Goal: Task Accomplishment & Management: Manage account settings

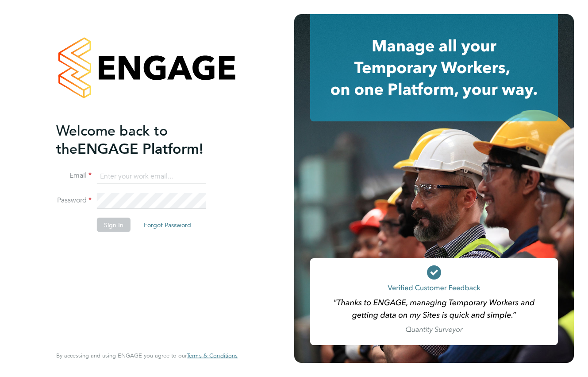
type input "codonovan@skilledcareers.co.uk"
click at [105, 225] on button "Sign In" at bounding box center [114, 225] width 34 height 14
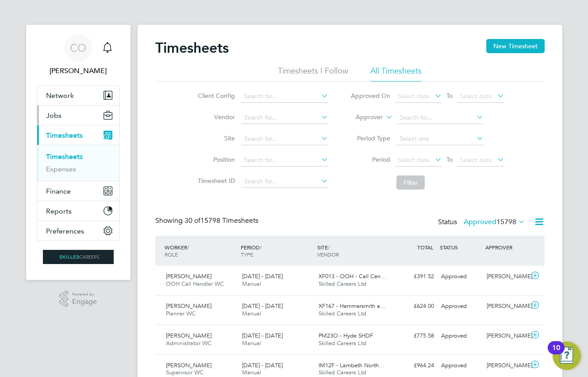
click at [56, 117] on span "Jobs" at bounding box center [53, 115] width 15 height 8
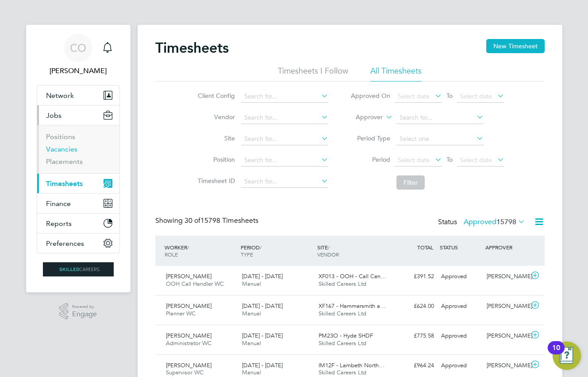
click at [56, 147] on link "Vacancies" at bounding box center [61, 149] width 31 height 8
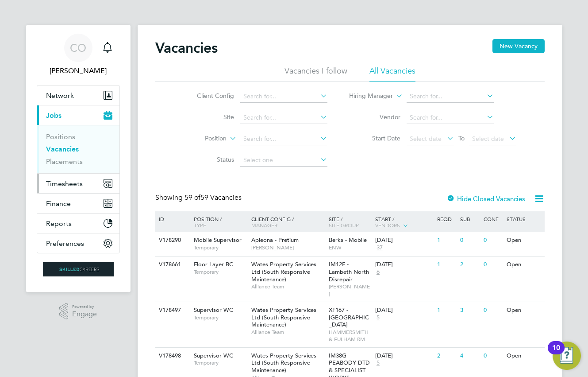
click at [64, 182] on span "Timesheets" at bounding box center [64, 183] width 37 height 8
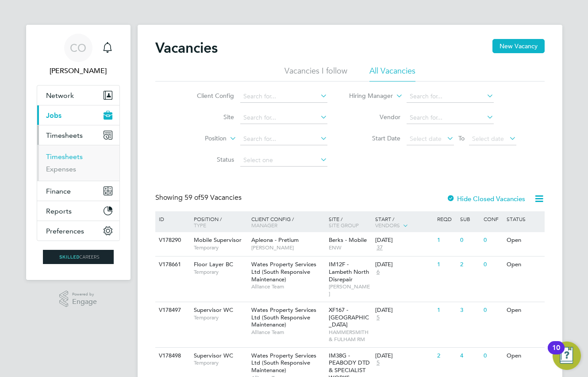
click at [69, 153] on link "Timesheets" at bounding box center [64, 156] width 37 height 8
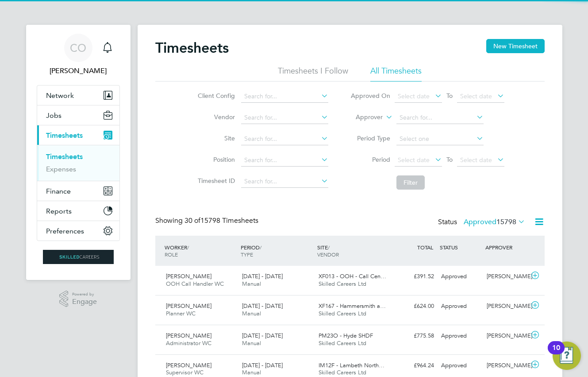
scroll to position [23, 77]
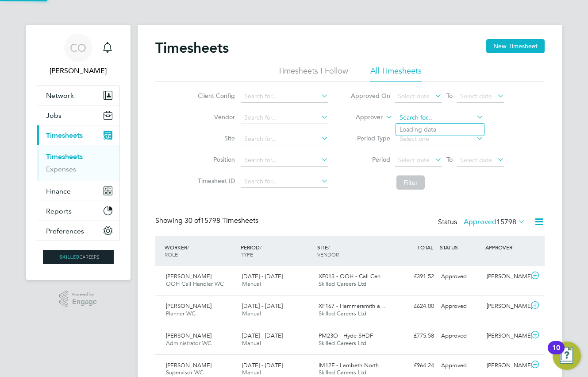
click at [428, 120] on input at bounding box center [440, 118] width 87 height 12
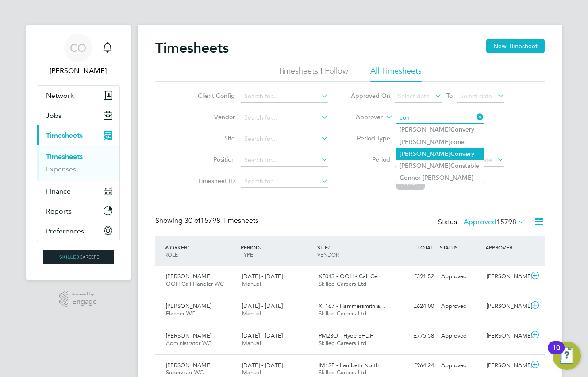
click at [451, 152] on b "Con" at bounding box center [457, 154] width 12 height 8
type input "[PERSON_NAME]"
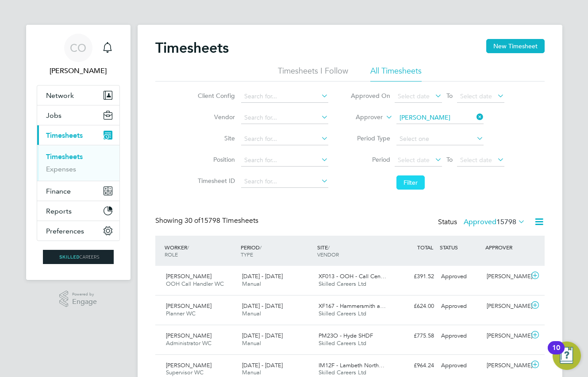
click at [418, 181] on button "Filter" at bounding box center [411, 182] width 28 height 14
click at [491, 218] on label "Approved 92" at bounding box center [501, 221] width 50 height 9
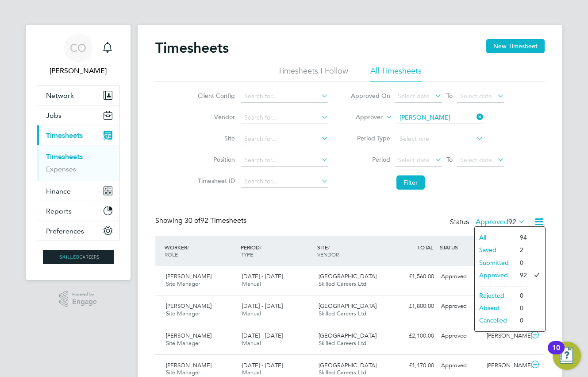
click at [498, 246] on li "Saved" at bounding box center [495, 249] width 41 height 12
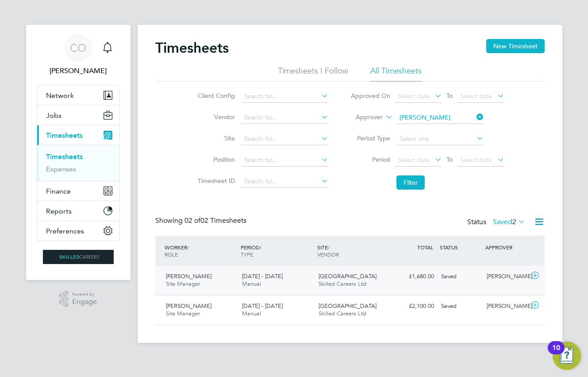
click at [339, 280] on span "Skilled Careers Ltd" at bounding box center [343, 284] width 48 height 8
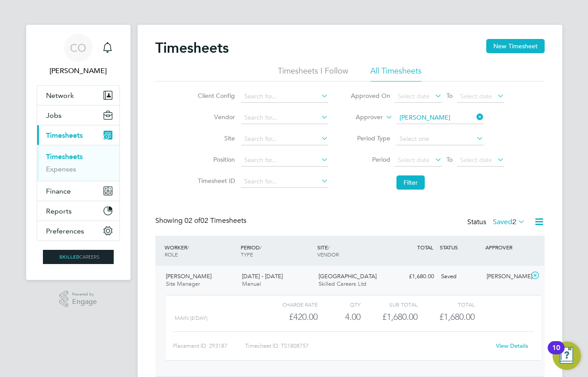
click at [214, 248] on div "WORKER / ROLE" at bounding box center [200, 250] width 77 height 23
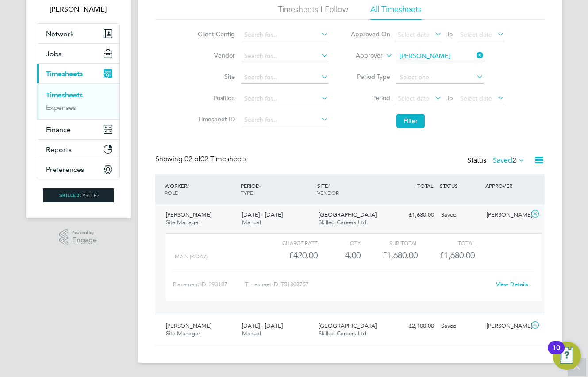
click at [507, 284] on link "View Details" at bounding box center [512, 284] width 32 height 8
click at [557, 204] on div "Timesheets New Timesheet Timesheets I Follow All Timesheets Client Config Vendo…" at bounding box center [350, 162] width 425 height 399
click at [402, 154] on div "Showing 02 of 02 Timesheets Status Saved 2" at bounding box center [350, 163] width 390 height 19
click at [534, 212] on icon at bounding box center [535, 213] width 11 height 7
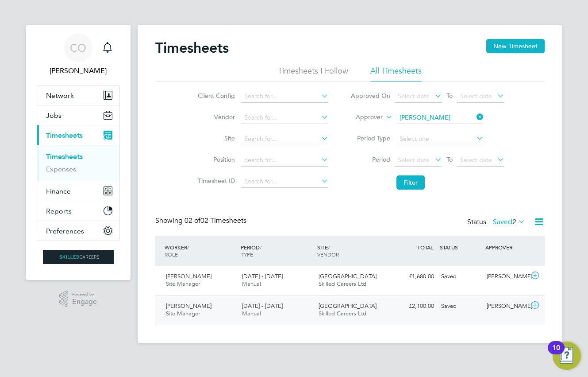
click at [375, 309] on div "Clapham Park C02 Skilled Careers Ltd" at bounding box center [353, 310] width 77 height 22
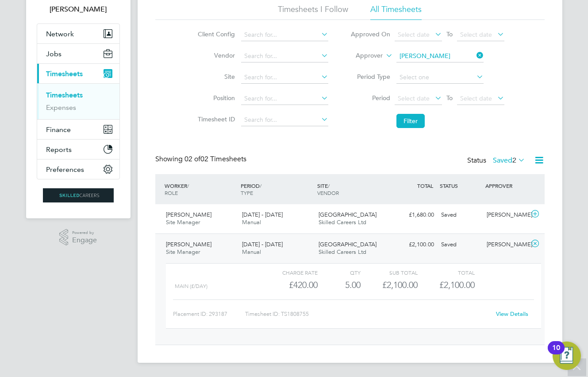
click at [515, 313] on link "View Details" at bounding box center [512, 314] width 32 height 8
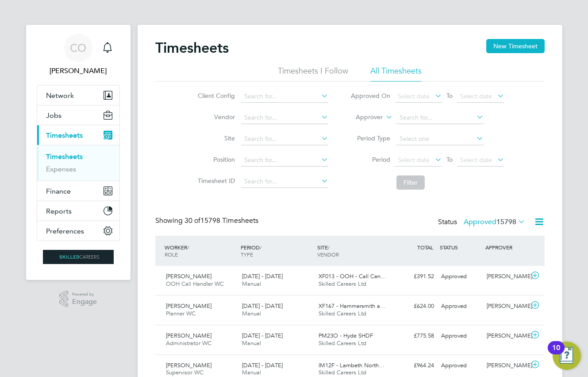
click at [325, 72] on li "Timesheets I Follow" at bounding box center [313, 74] width 70 height 16
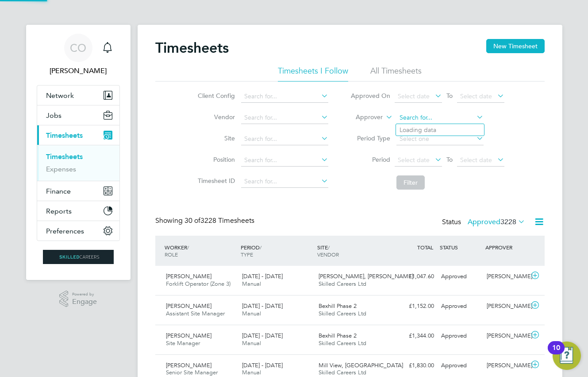
click at [425, 115] on input at bounding box center [440, 118] width 87 height 12
type input "j"
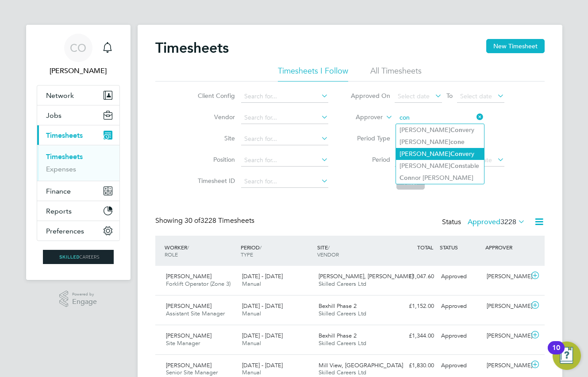
click at [451, 150] on b "Con" at bounding box center [457, 154] width 12 height 8
type input "[PERSON_NAME]"
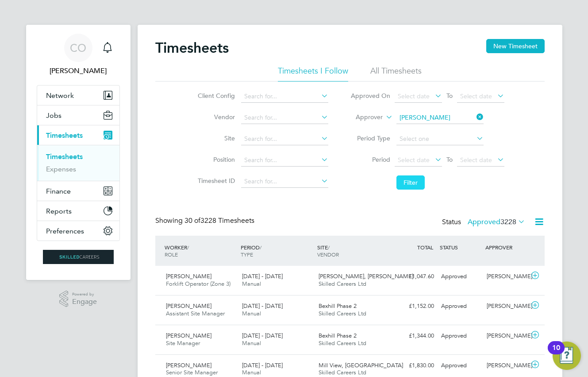
click at [411, 181] on button "Filter" at bounding box center [411, 182] width 28 height 14
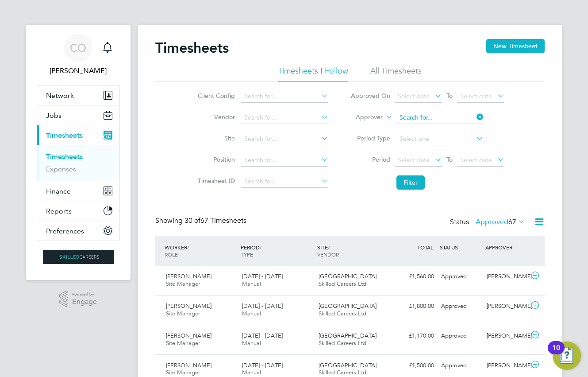
click at [457, 117] on input at bounding box center [440, 118] width 87 height 12
type input "a"
type input "dum"
click at [390, 69] on li "All Timesheets" at bounding box center [395, 74] width 51 height 16
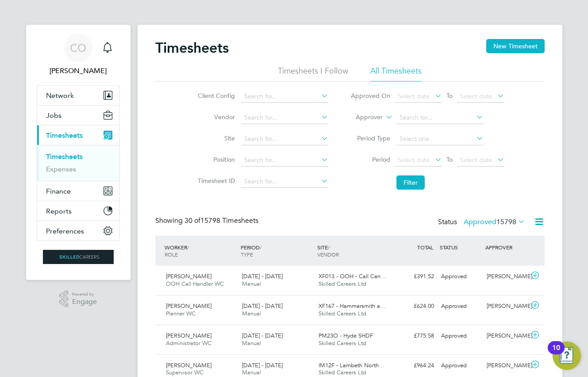
scroll to position [23, 77]
click at [414, 120] on input at bounding box center [440, 118] width 87 height 12
click at [426, 152] on li "[PERSON_NAME] Con very" at bounding box center [440, 154] width 88 height 12
type input "[PERSON_NAME]"
click at [410, 179] on button "Filter" at bounding box center [411, 182] width 28 height 14
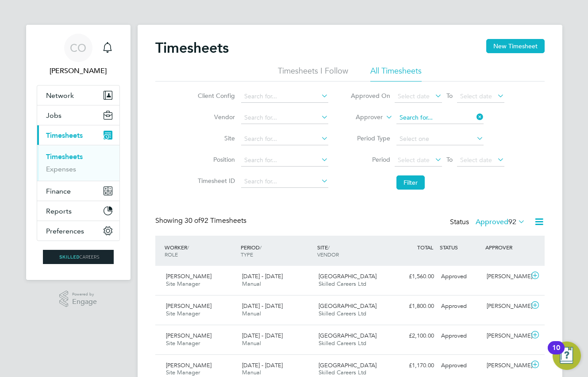
click at [450, 116] on input at bounding box center [440, 118] width 87 height 12
click at [416, 130] on li "Adr ian Iacob" at bounding box center [440, 130] width 88 height 12
type input "[PERSON_NAME]"
click at [412, 185] on button "Filter" at bounding box center [411, 182] width 28 height 14
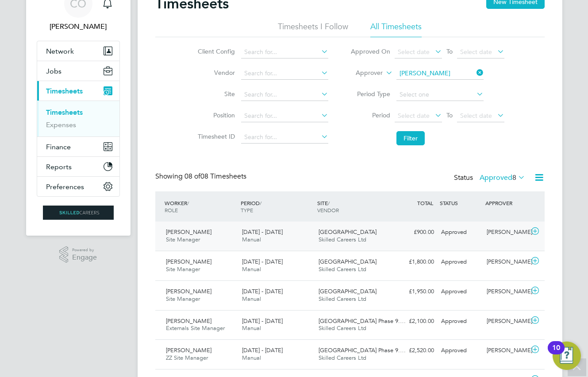
click at [338, 240] on span "Skilled Careers Ltd" at bounding box center [343, 239] width 48 height 8
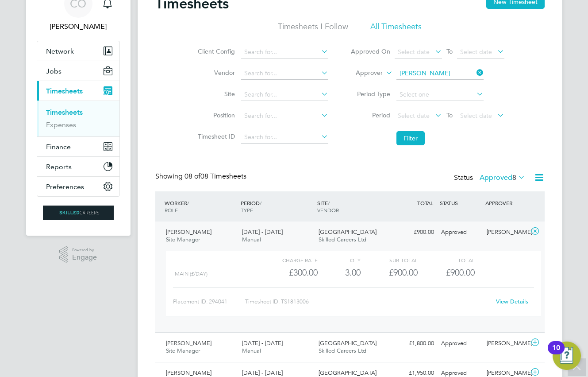
click at [517, 298] on link "View Details" at bounding box center [512, 301] width 32 height 8
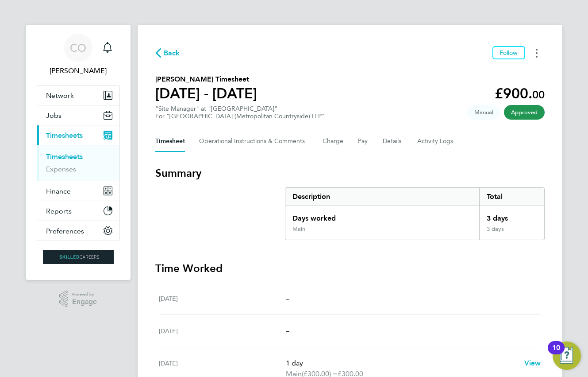
click at [538, 47] on button "Timesheets Menu" at bounding box center [537, 53] width 16 height 14
click at [471, 71] on link "Download timesheet" at bounding box center [492, 73] width 106 height 18
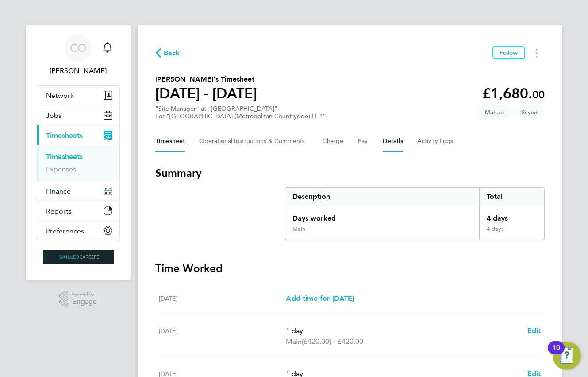
click at [390, 143] on button "Details" at bounding box center [393, 141] width 20 height 21
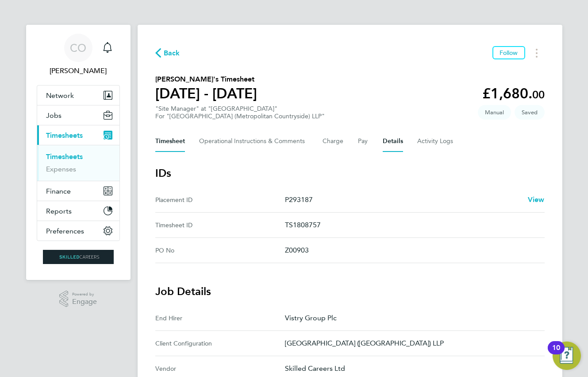
click at [170, 137] on button "Timesheet" at bounding box center [170, 141] width 30 height 21
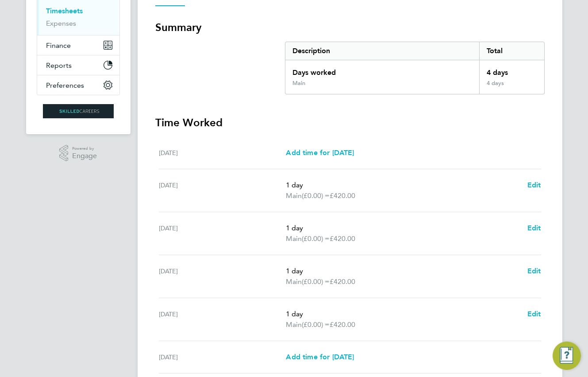
scroll to position [221, 0]
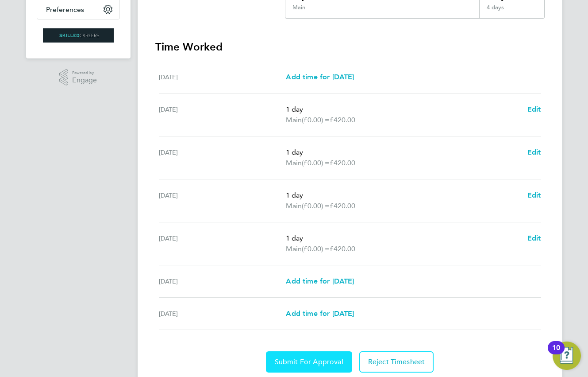
click at [301, 364] on span "Submit For Approval" at bounding box center [309, 361] width 69 height 9
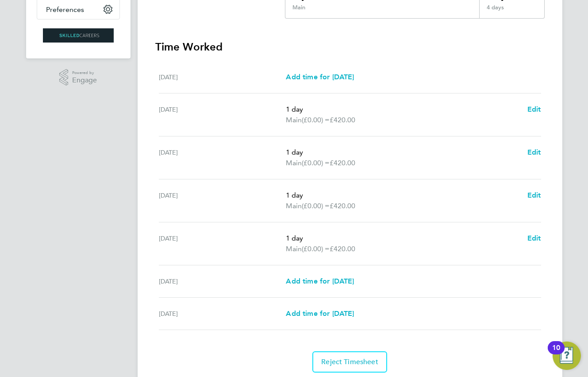
scroll to position [0, 0]
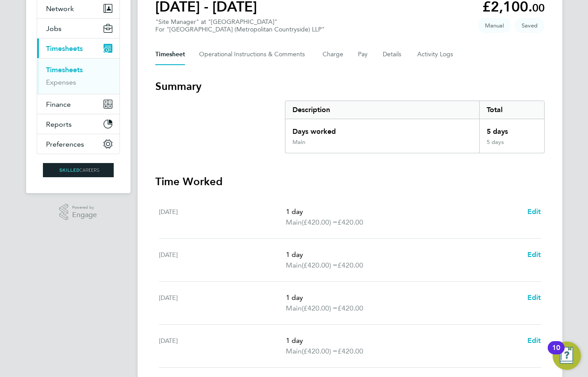
scroll to position [86, 0]
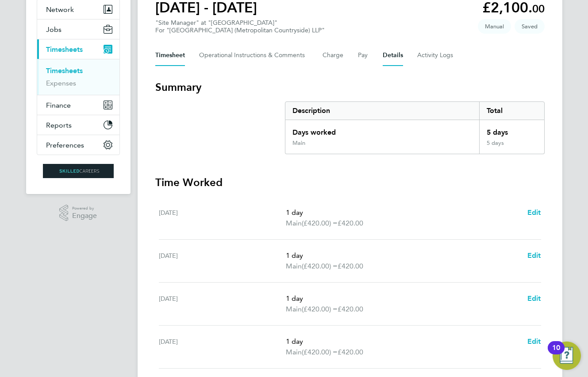
click at [390, 55] on button "Details" at bounding box center [393, 55] width 20 height 21
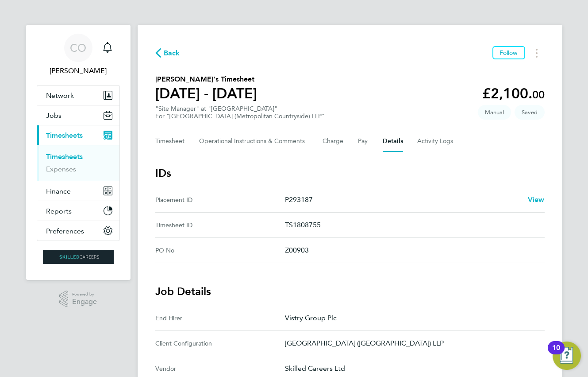
click at [174, 50] on span "Back" at bounding box center [172, 53] width 16 height 11
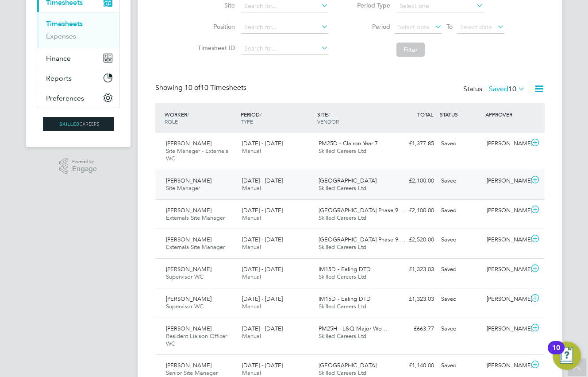
click at [393, 187] on div "£2,100.00 Saved" at bounding box center [415, 181] width 46 height 15
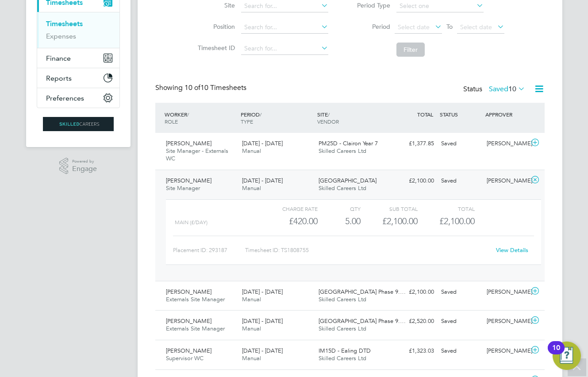
click at [516, 248] on link "View Details" at bounding box center [512, 250] width 32 height 8
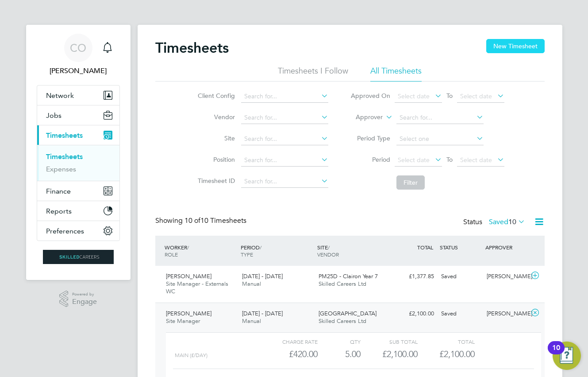
click at [497, 44] on button "New Timesheet" at bounding box center [515, 46] width 58 height 14
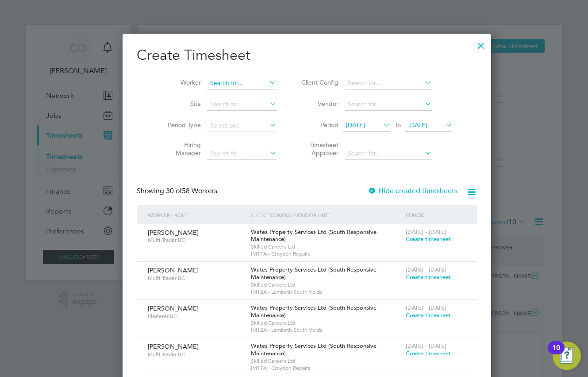
click at [212, 81] on input at bounding box center [241, 83] width 69 height 12
click at [229, 92] on li "Darius Ivaskevicius" at bounding box center [247, 95] width 109 height 12
type input "Darius Ivaskevicius"
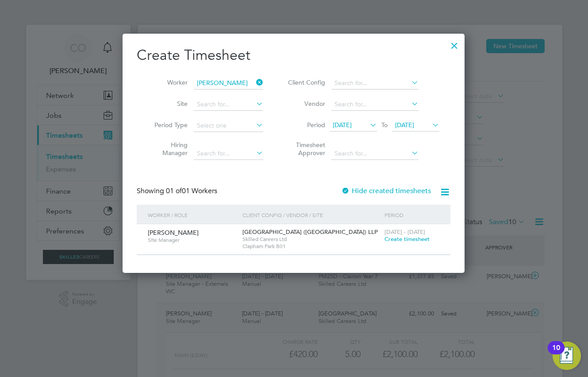
click at [414, 122] on span "[DATE]" at bounding box center [404, 125] width 19 height 8
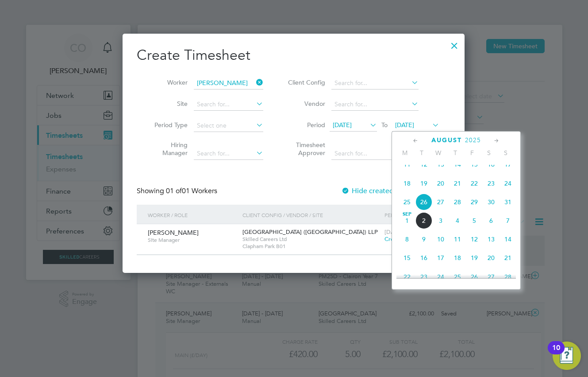
click at [508, 207] on span "31" at bounding box center [508, 201] width 17 height 17
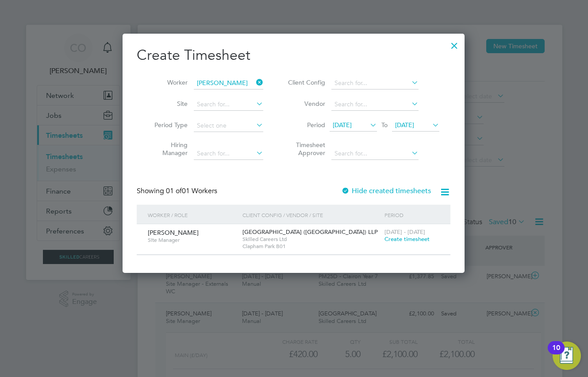
click at [352, 123] on span "[DATE]" at bounding box center [342, 125] width 19 height 8
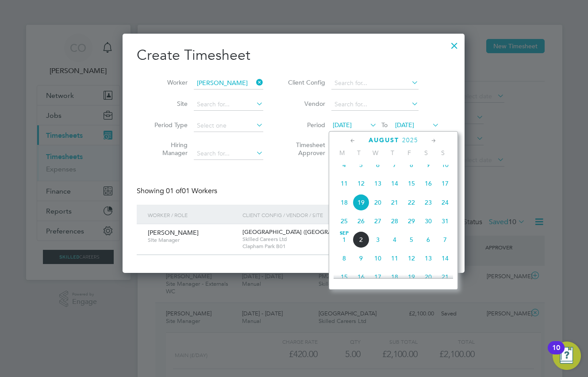
click at [343, 229] on span "25" at bounding box center [344, 220] width 17 height 17
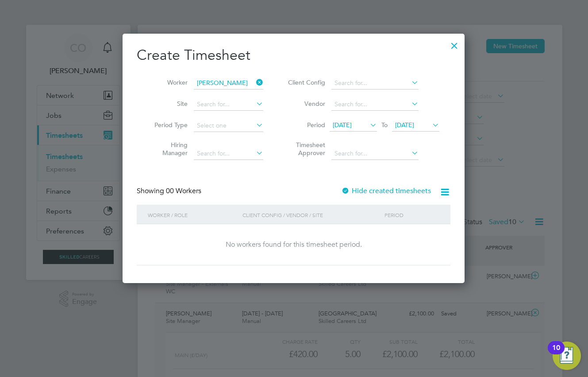
click at [455, 48] on div at bounding box center [455, 43] width 16 height 16
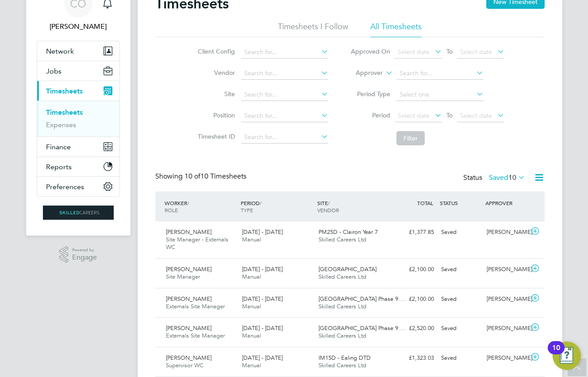
click at [504, 177] on label "Saved 10" at bounding box center [507, 177] width 36 height 9
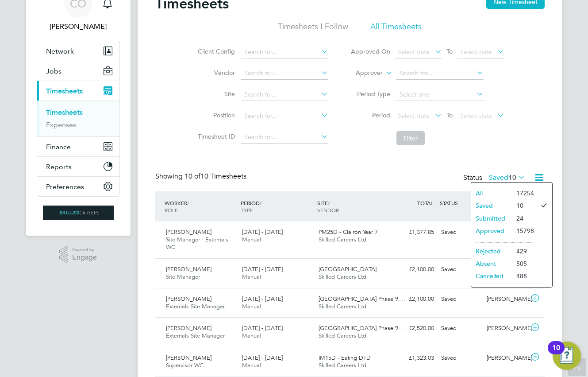
click at [500, 216] on li "Submitted" at bounding box center [491, 218] width 41 height 12
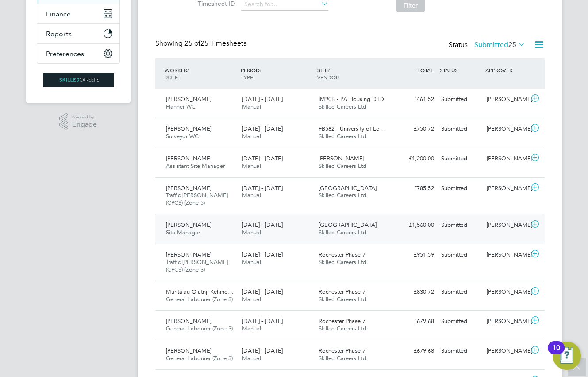
click at [374, 228] on div "Clapham Park C01 Skilled Careers Ltd" at bounding box center [353, 229] width 77 height 22
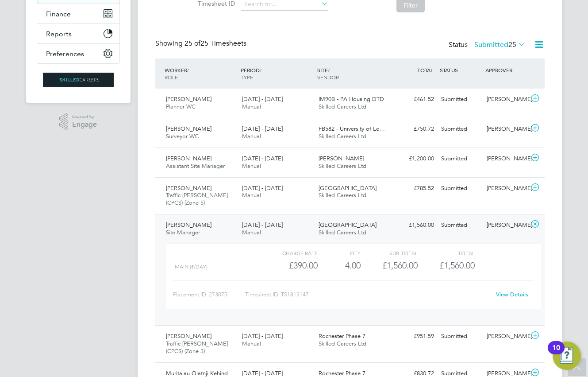
click at [516, 293] on link "View Details" at bounding box center [512, 294] width 32 height 8
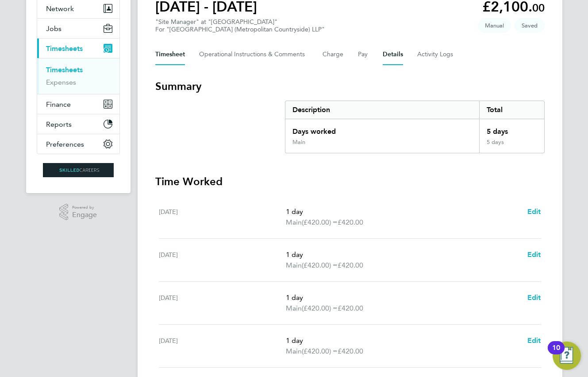
scroll to position [44, 0]
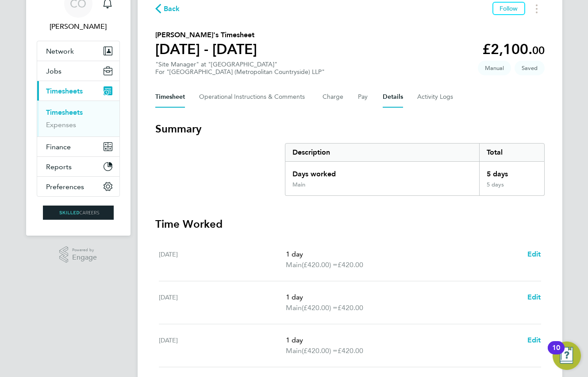
click at [394, 98] on button "Details" at bounding box center [393, 96] width 20 height 21
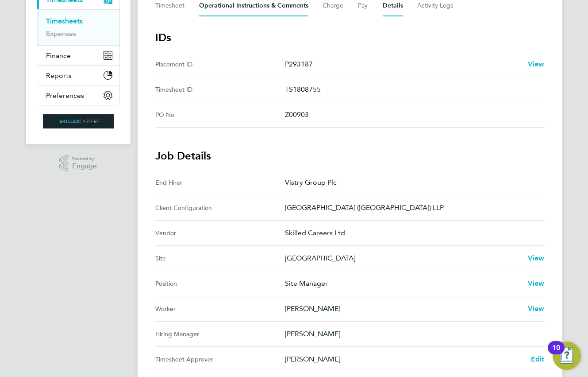
scroll to position [44, 0]
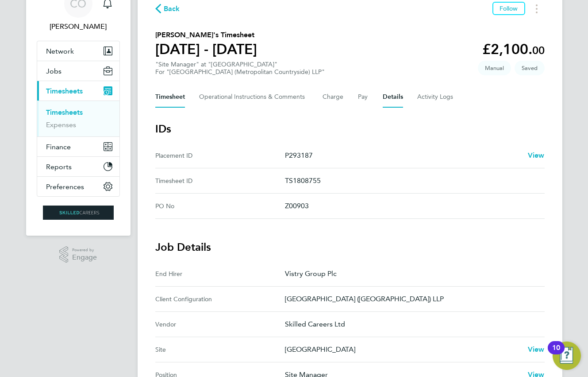
click at [172, 96] on button "Timesheet" at bounding box center [170, 96] width 30 height 21
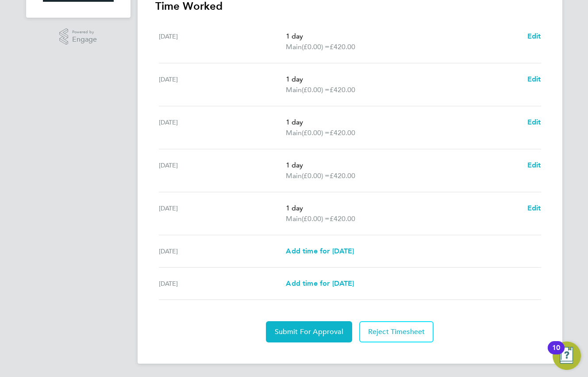
scroll to position [263, 0]
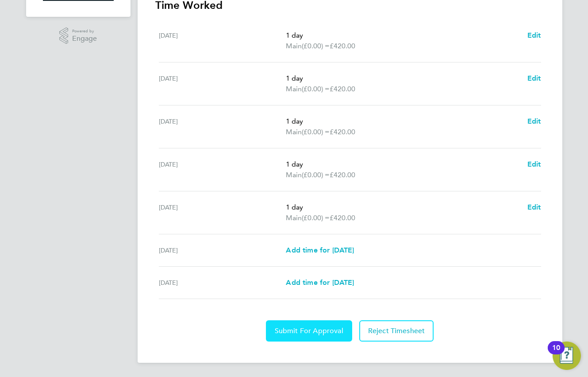
click at [291, 330] on span "Submit For Approval" at bounding box center [309, 330] width 69 height 9
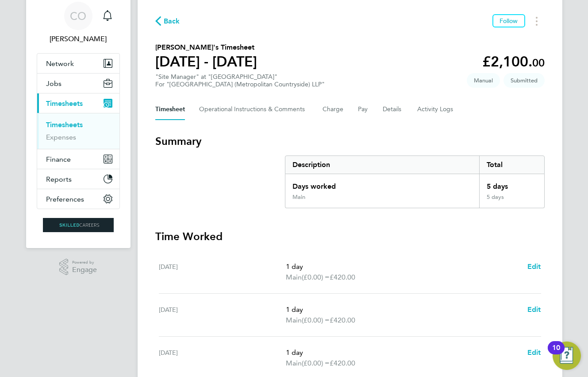
scroll to position [0, 0]
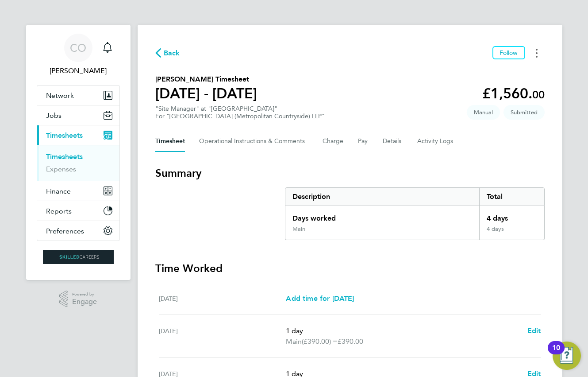
click at [535, 50] on button "Timesheets Menu" at bounding box center [537, 53] width 16 height 14
click at [370, 82] on section "[PERSON_NAME] Timesheet [DATE] - [DATE] £1,560. 00 "Site Manager" at "[GEOGRAPH…" at bounding box center [350, 97] width 390 height 46
click at [391, 141] on button "Details" at bounding box center [393, 141] width 20 height 21
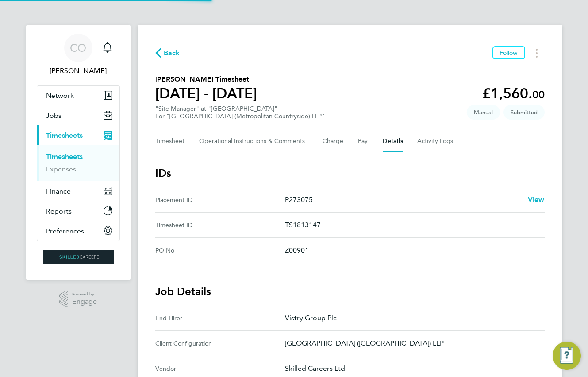
scroll to position [221, 0]
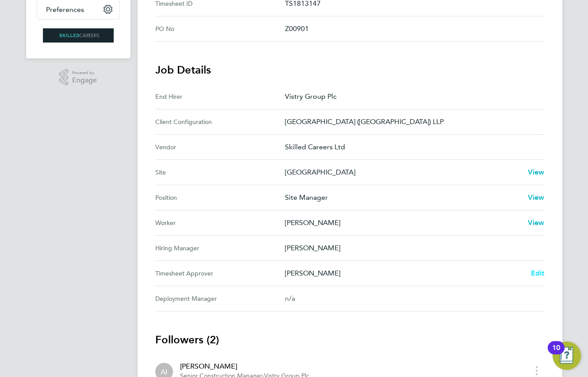
click at [540, 272] on span "Edit" at bounding box center [538, 273] width 14 height 8
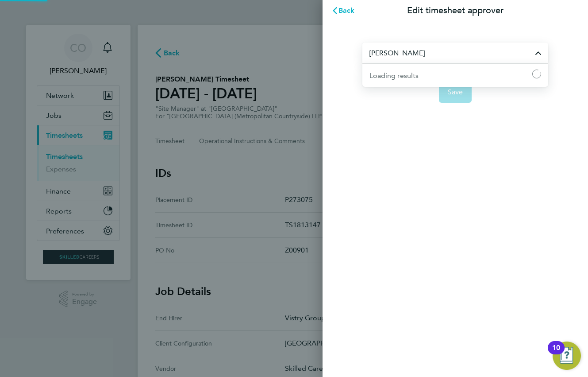
click at [420, 53] on input "[PERSON_NAME]" at bounding box center [456, 52] width 186 height 21
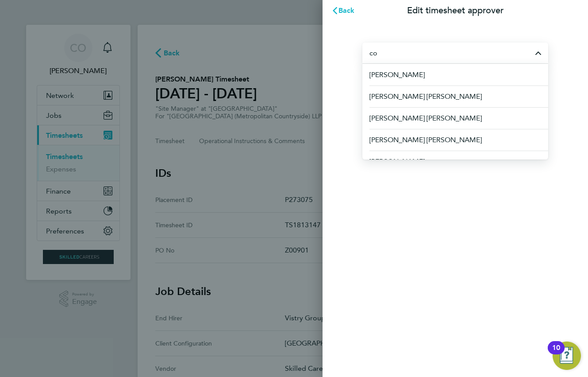
type input "c"
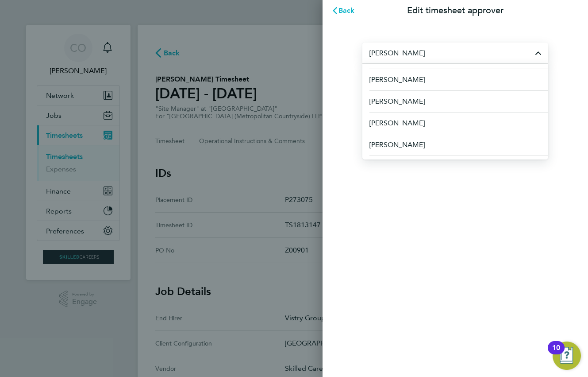
scroll to position [177, 0]
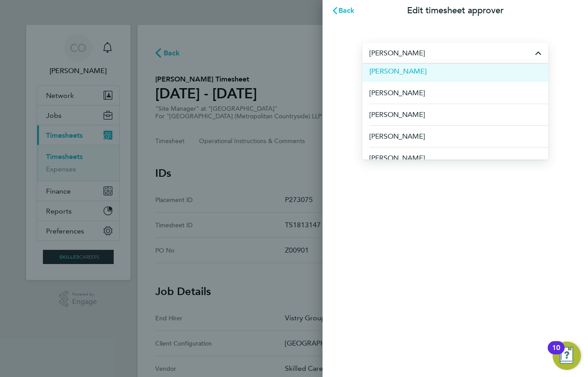
click at [432, 74] on li "[PERSON_NAME]" at bounding box center [456, 71] width 186 height 22
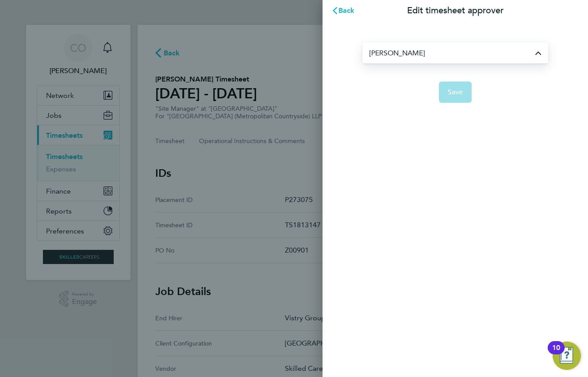
type input "[PERSON_NAME]"
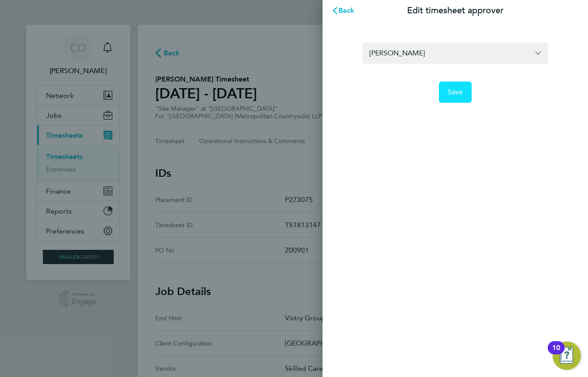
click at [457, 96] on button "Save" at bounding box center [455, 91] width 33 height 21
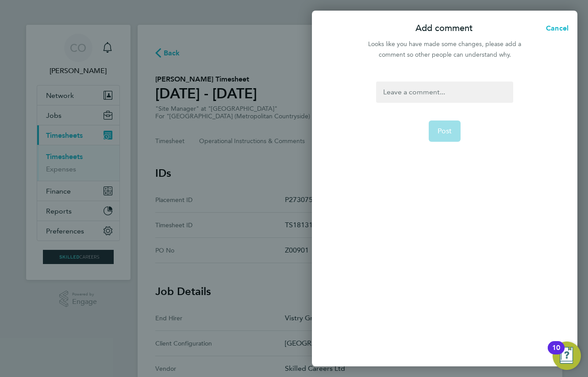
click at [430, 94] on div at bounding box center [444, 91] width 137 height 21
click at [404, 96] on div at bounding box center [444, 91] width 137 height 21
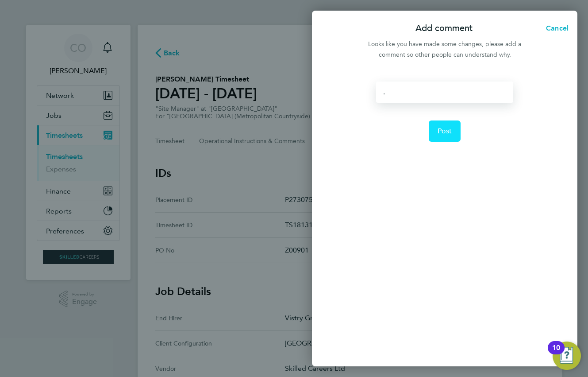
click at [442, 133] on span "Post" at bounding box center [445, 131] width 15 height 9
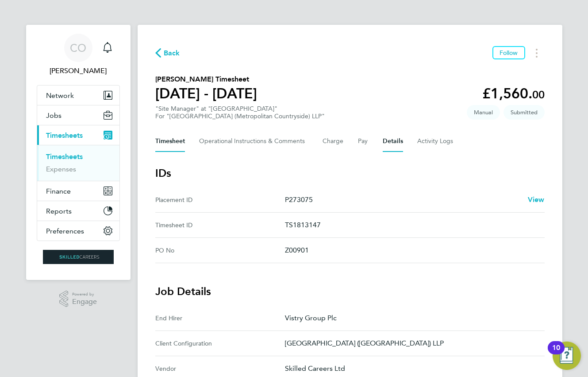
click at [167, 143] on button "Timesheet" at bounding box center [170, 141] width 30 height 21
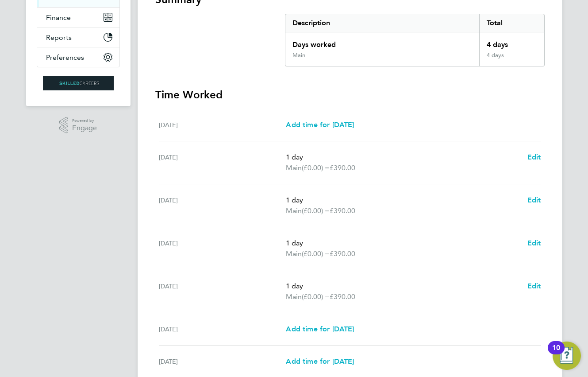
scroll to position [75, 0]
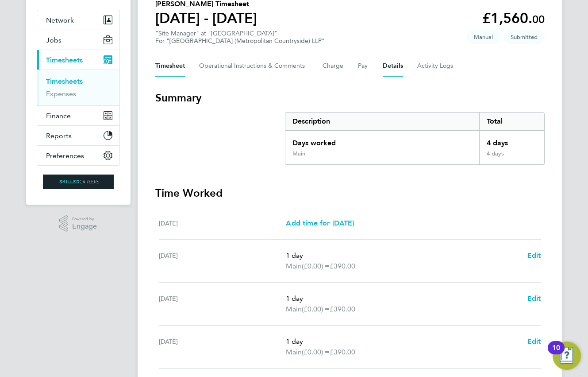
click at [398, 63] on button "Details" at bounding box center [393, 65] width 20 height 21
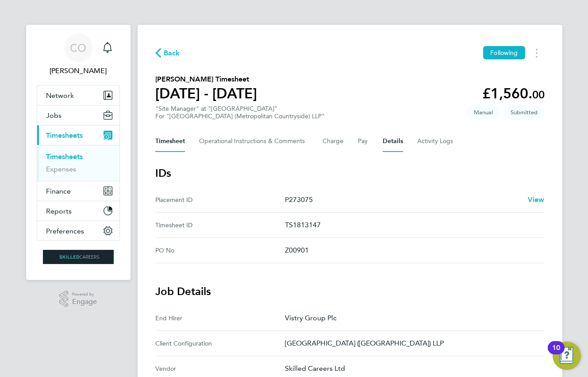
click at [178, 141] on button "Timesheet" at bounding box center [170, 141] width 30 height 21
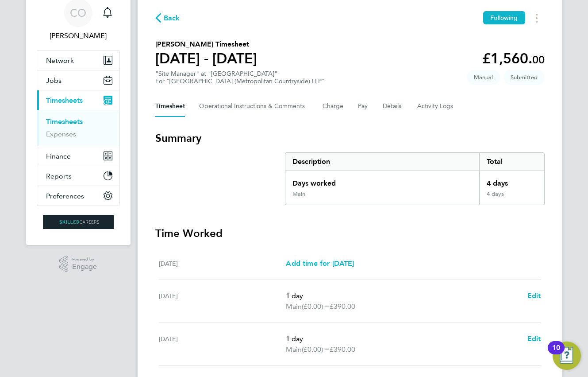
scroll to position [31, 0]
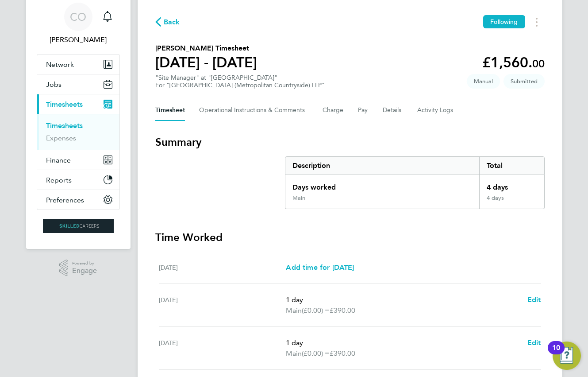
click at [175, 21] on span "Back" at bounding box center [172, 22] width 16 height 11
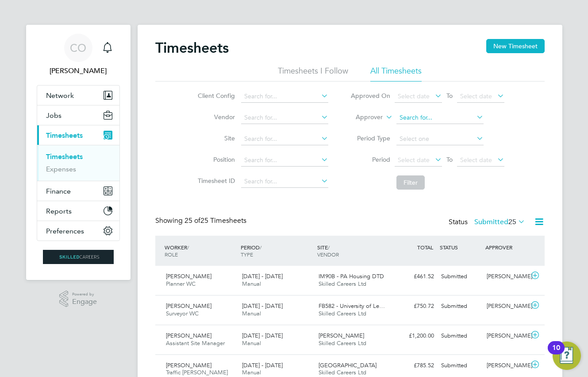
click at [418, 114] on input at bounding box center [440, 118] width 87 height 12
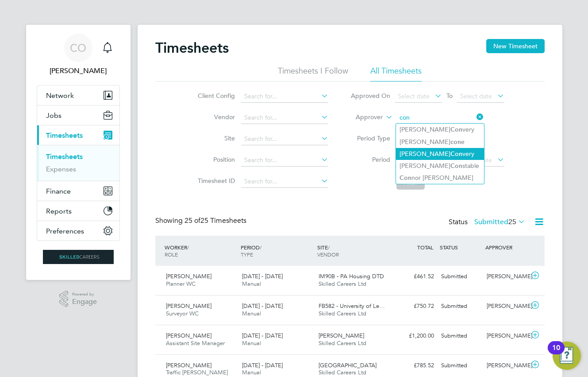
click at [419, 150] on li "Jonathan Con very" at bounding box center [440, 154] width 88 height 12
type input "[PERSON_NAME]"
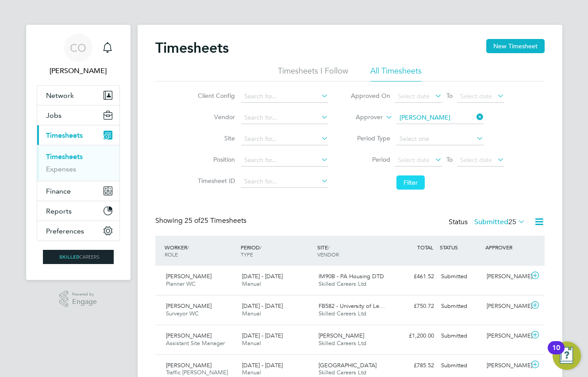
click at [414, 182] on button "Filter" at bounding box center [411, 182] width 28 height 14
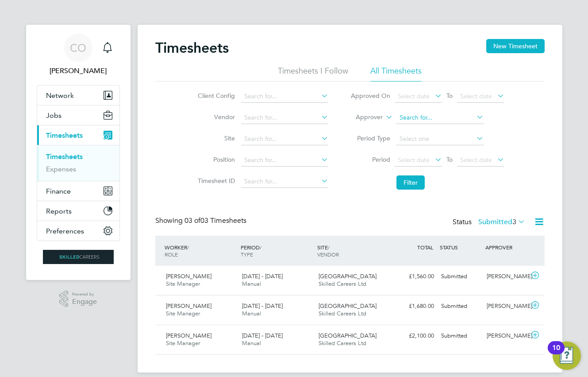
click at [455, 115] on input at bounding box center [440, 118] width 87 height 12
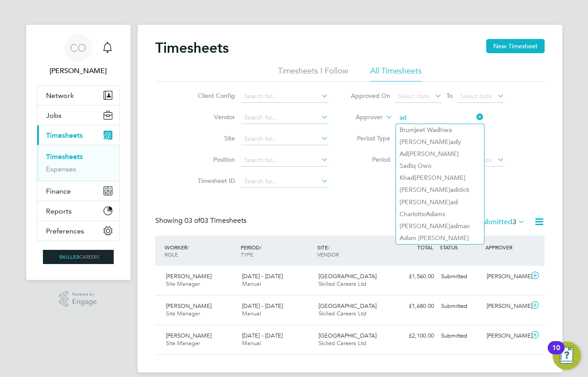
type input "a"
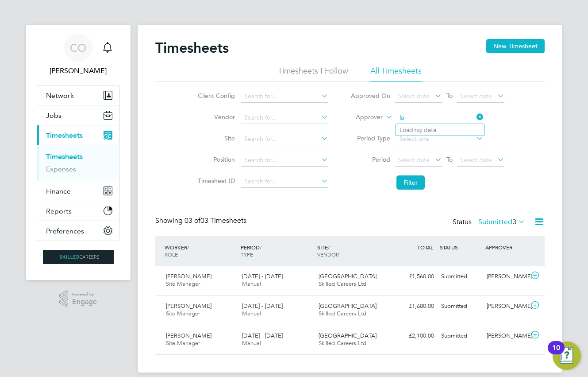
type input "l"
click at [439, 126] on li "Adr ian Iacob" at bounding box center [440, 130] width 88 height 12
type input "Adrian Iacob"
click at [418, 178] on button "Filter" at bounding box center [411, 182] width 28 height 14
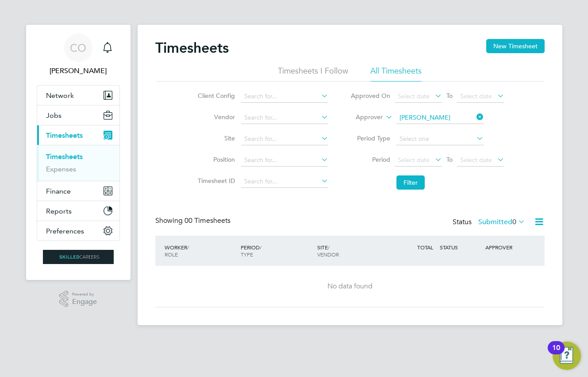
click at [494, 222] on label "Submitted 0" at bounding box center [501, 221] width 47 height 9
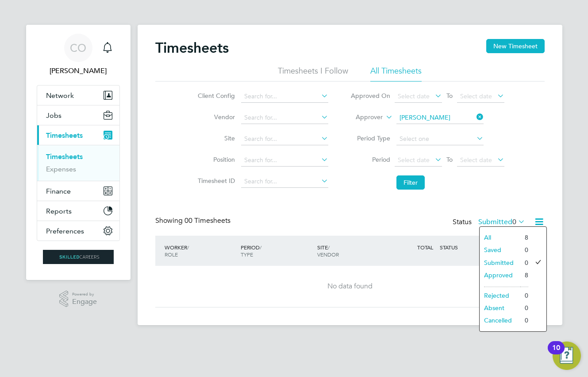
click at [504, 274] on li "Approved" at bounding box center [500, 275] width 41 height 12
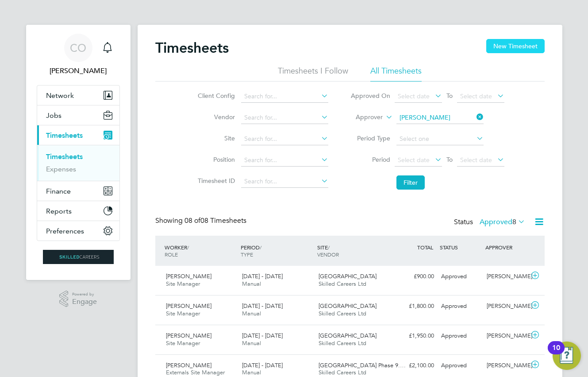
click at [501, 45] on button "New Timesheet" at bounding box center [515, 46] width 58 height 14
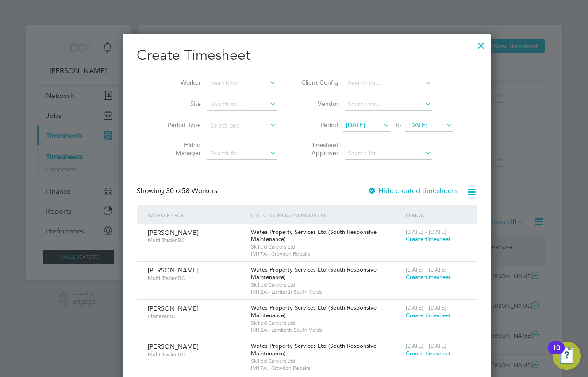
click at [473, 42] on div at bounding box center [481, 43] width 16 height 16
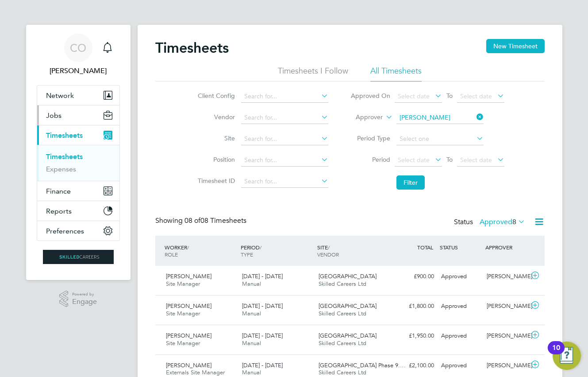
click at [51, 108] on button "Jobs" at bounding box center [78, 114] width 82 height 19
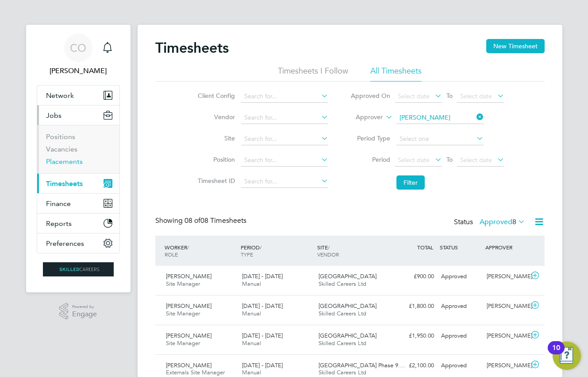
click at [63, 161] on link "Placements" at bounding box center [64, 161] width 37 height 8
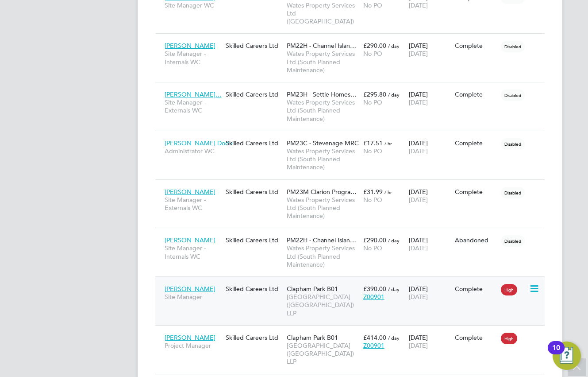
click at [304, 293] on span "Clapham Park (Metropolitan Countryside) LLP" at bounding box center [323, 305] width 72 height 24
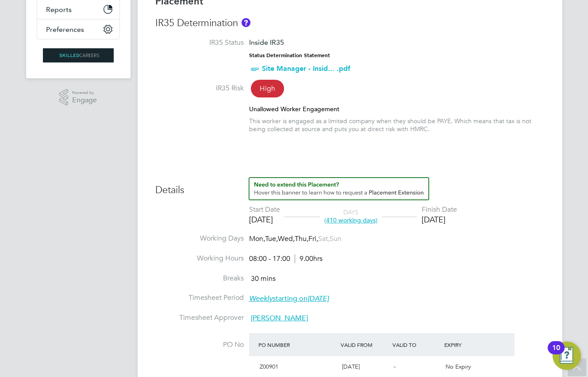
scroll to position [44, 0]
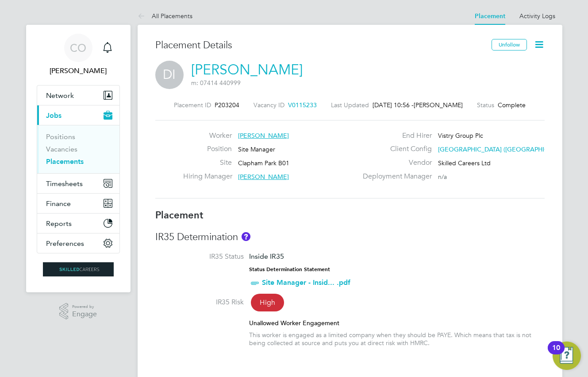
click at [541, 41] on icon at bounding box center [539, 44] width 11 height 11
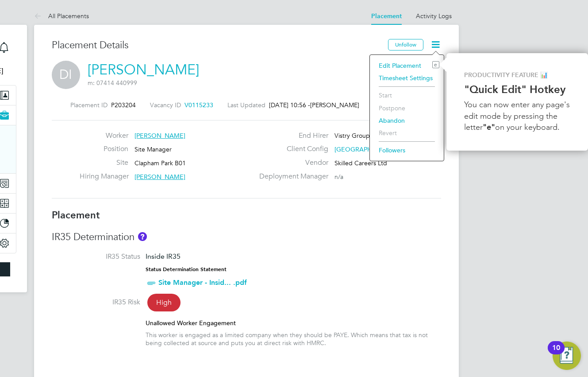
click at [386, 63] on li "Edit Placement e" at bounding box center [406, 65] width 65 height 12
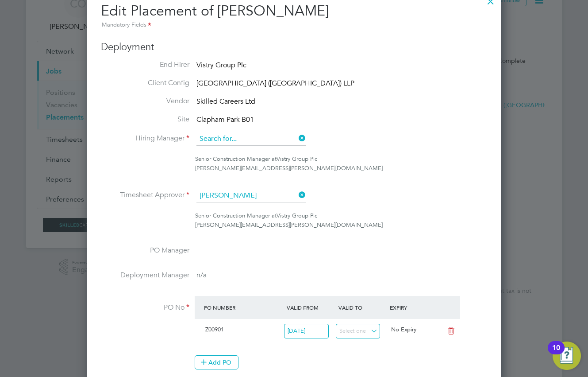
click at [247, 136] on input at bounding box center [251, 138] width 109 height 13
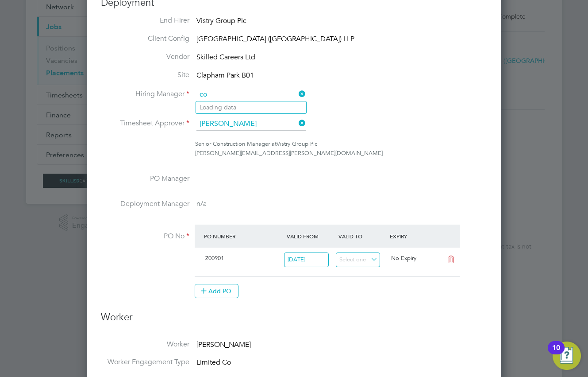
type input "c"
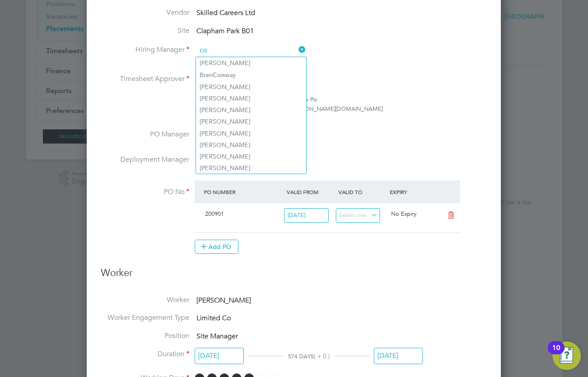
type input "c"
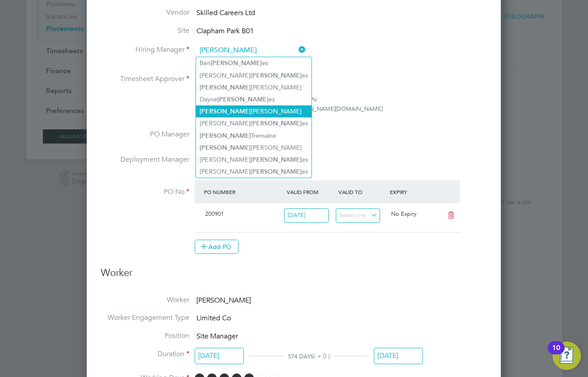
click at [245, 111] on li "Jon athan Convery" at bounding box center [254, 111] width 116 height 12
type input "[PERSON_NAME]"
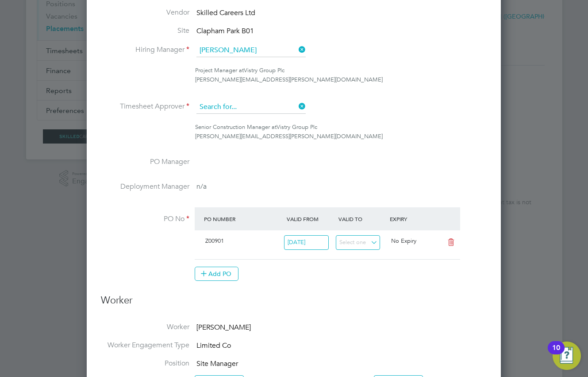
click at [250, 104] on input at bounding box center [251, 106] width 109 height 13
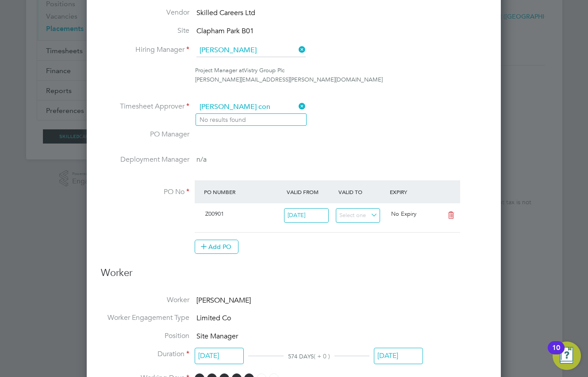
type input "jon con"
click at [222, 108] on input at bounding box center [251, 106] width 109 height 13
type input "j"
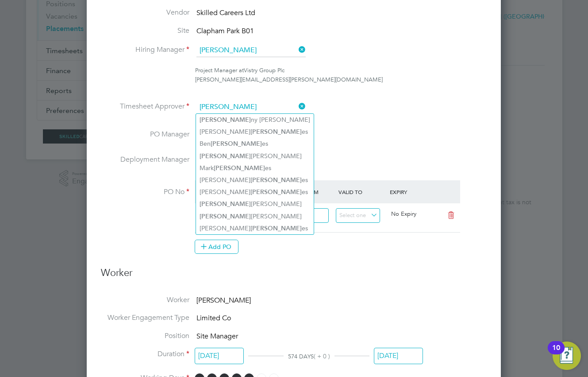
type input "jon"
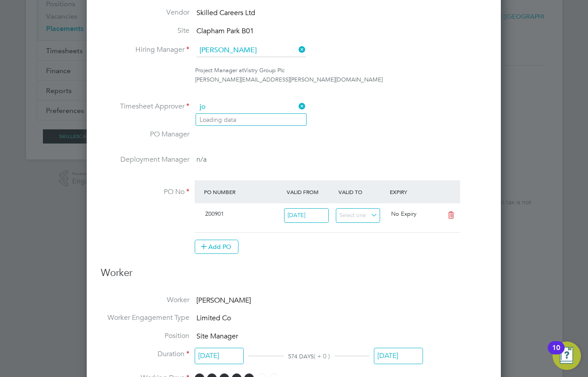
type input "j"
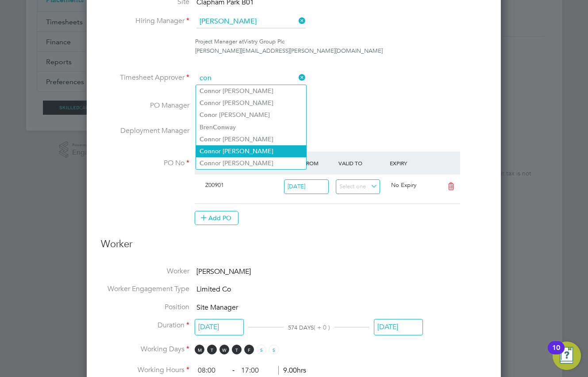
scroll to position [177, 0]
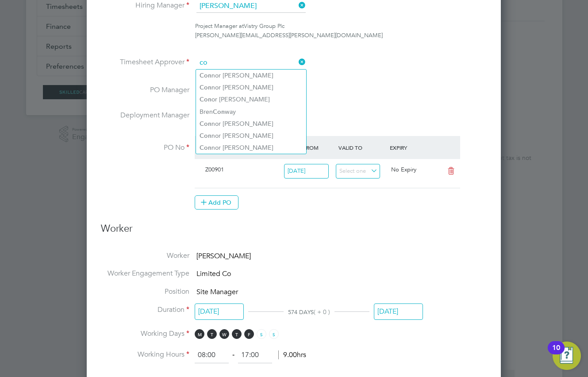
type input "c"
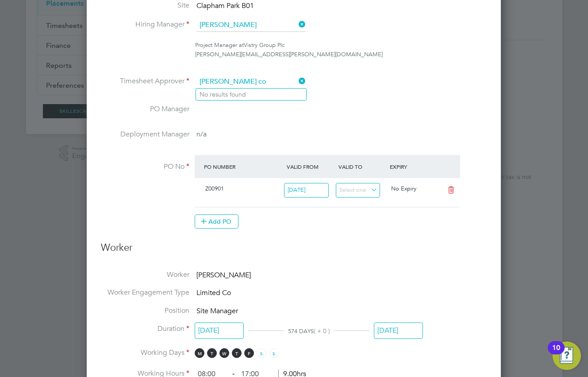
scroll to position [44, 0]
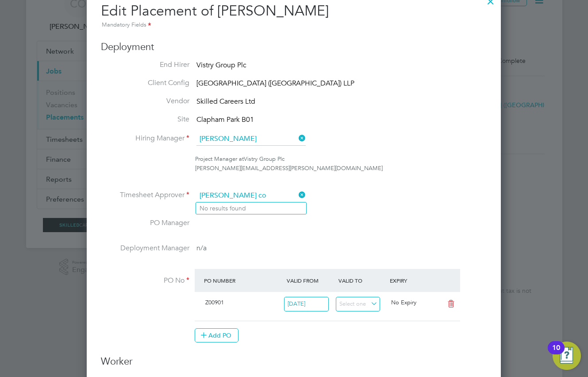
type input "jon co"
click at [297, 194] on icon at bounding box center [297, 195] width 0 height 12
click at [214, 195] on input at bounding box center [251, 195] width 109 height 13
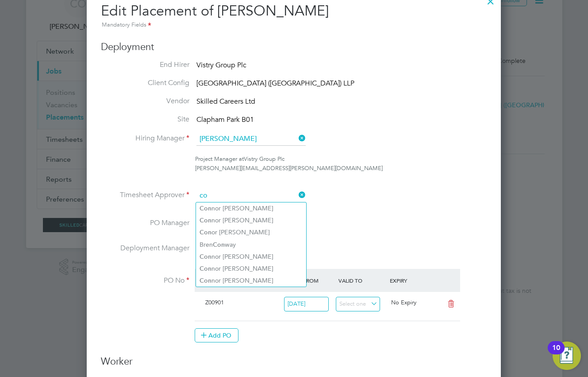
type input "c"
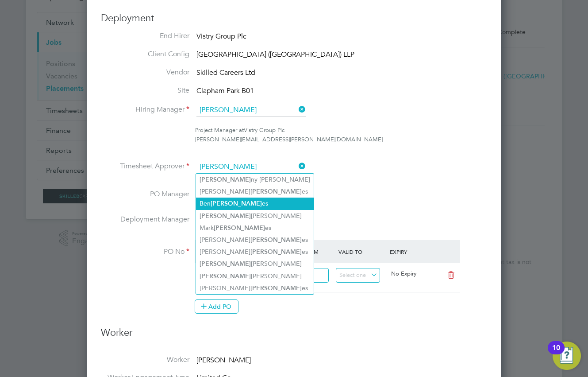
scroll to position [89, 0]
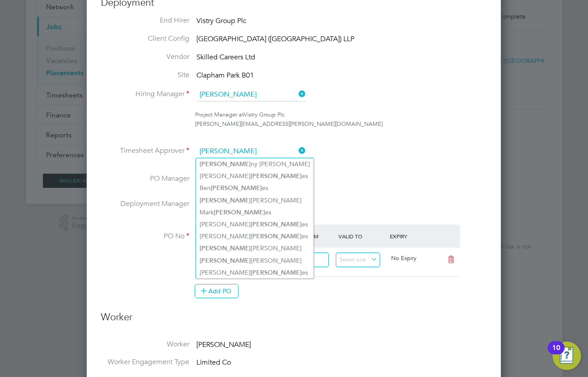
type input "jon"
click at [335, 189] on li "PO Manager" at bounding box center [294, 186] width 386 height 25
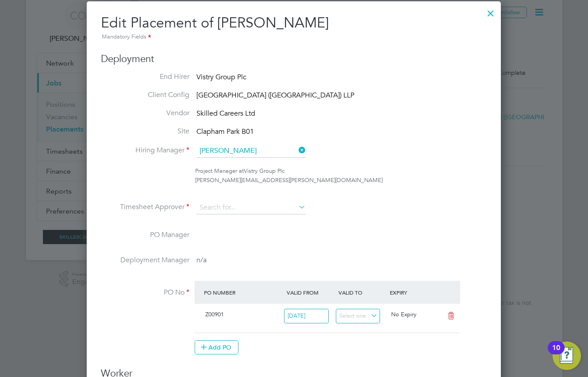
scroll to position [0, 0]
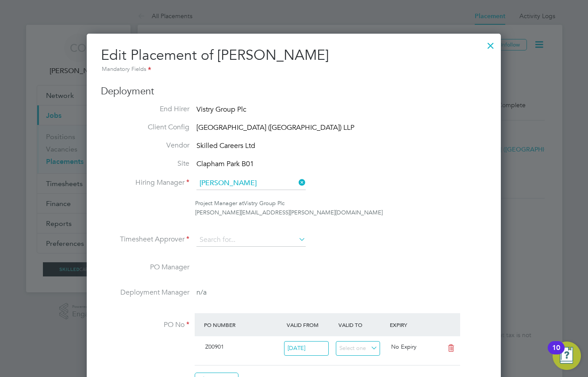
click at [487, 46] on div at bounding box center [491, 43] width 16 height 16
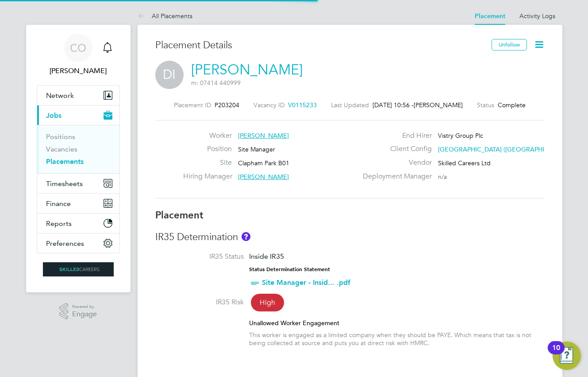
scroll to position [26, 62]
click at [539, 46] on icon at bounding box center [539, 44] width 11 height 11
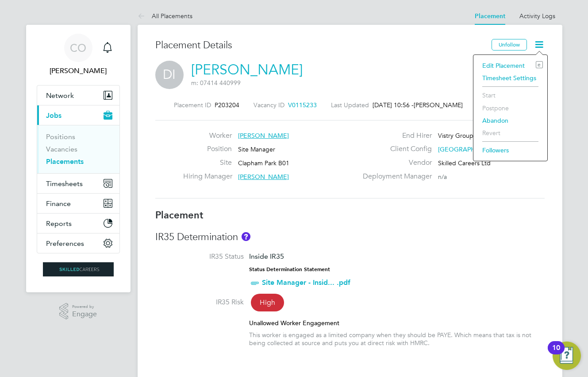
click at [510, 68] on li "Edit Placement e" at bounding box center [510, 65] width 65 height 12
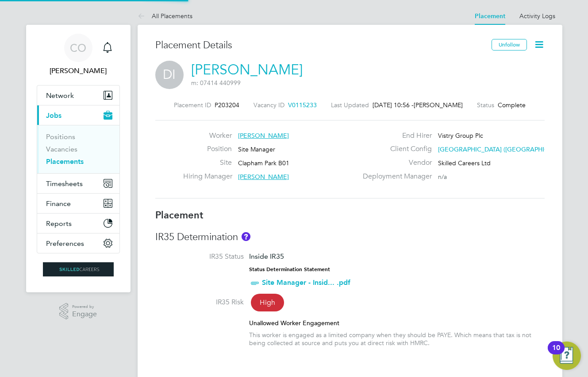
type input "Adrian Iacob"
type input "29 Jan 2024"
type input "24 Aug 2025"
type input "08:00"
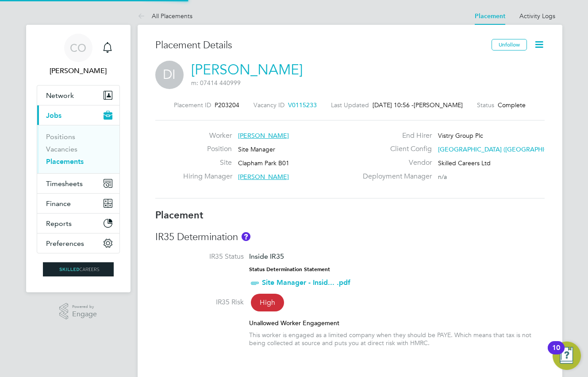
type input "17:00"
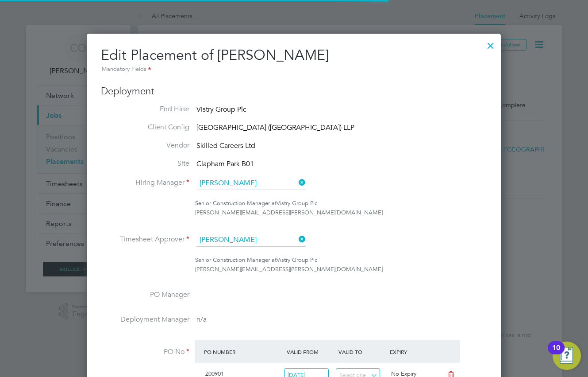
scroll to position [19, 386]
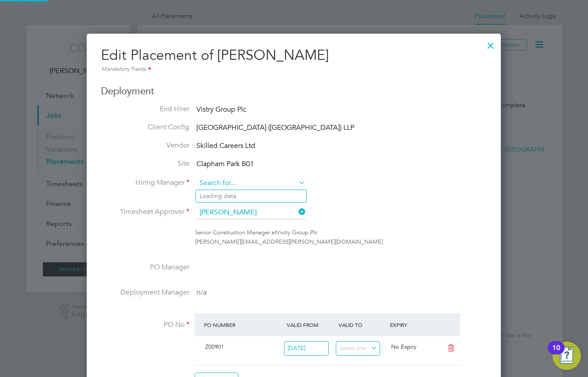
click at [249, 181] on input at bounding box center [251, 183] width 109 height 13
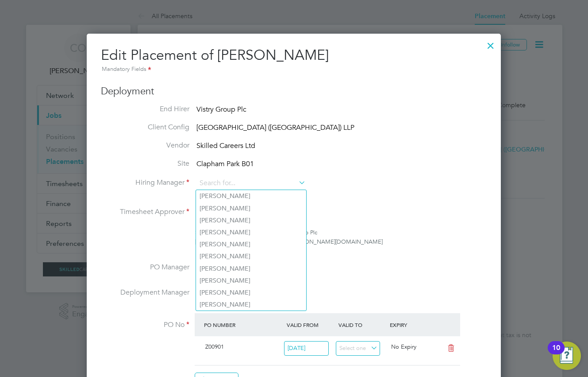
click at [356, 199] on ul "End Hirer Vistry Group Plc Client Config Clapham Park (Metropolitan Countryside…" at bounding box center [294, 249] width 386 height 291
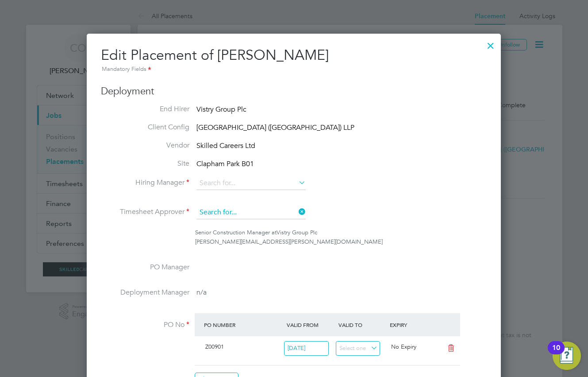
click at [259, 209] on input at bounding box center [251, 212] width 109 height 13
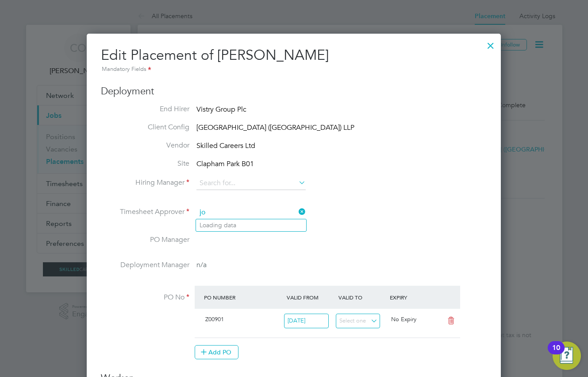
type input "j"
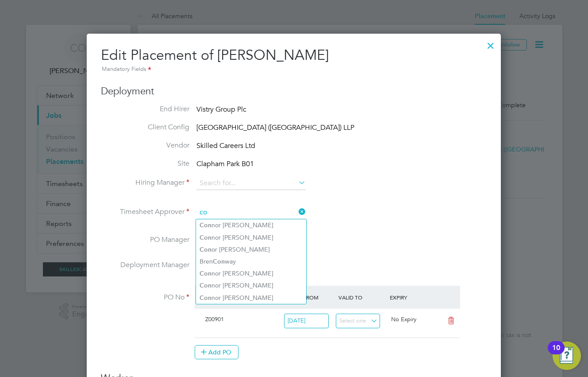
type input "c"
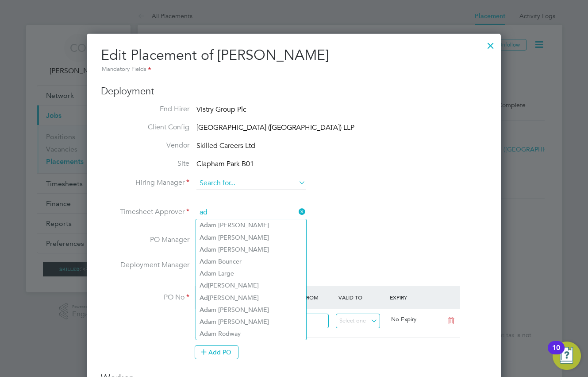
type input "ad"
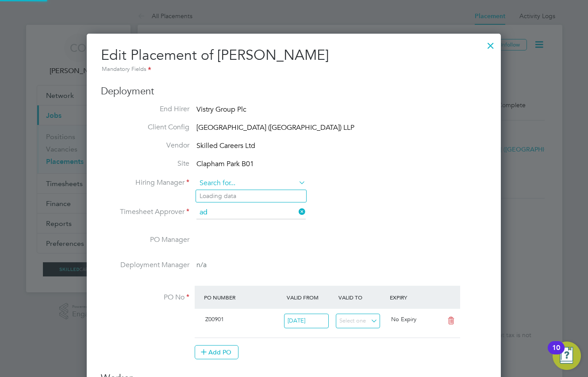
click at [229, 178] on input at bounding box center [251, 183] width 109 height 13
type input "a"
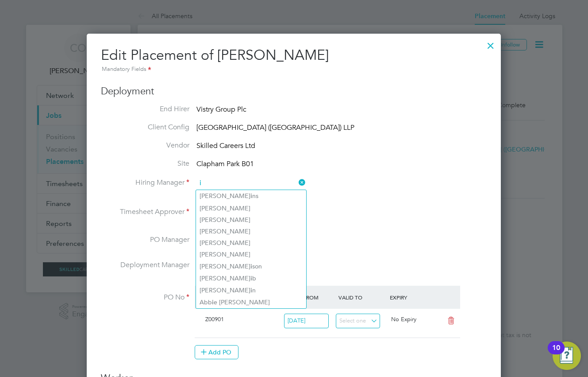
type input "i"
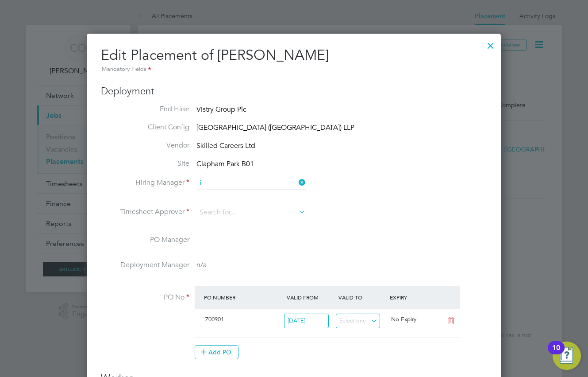
click at [489, 45] on div at bounding box center [491, 43] width 16 height 16
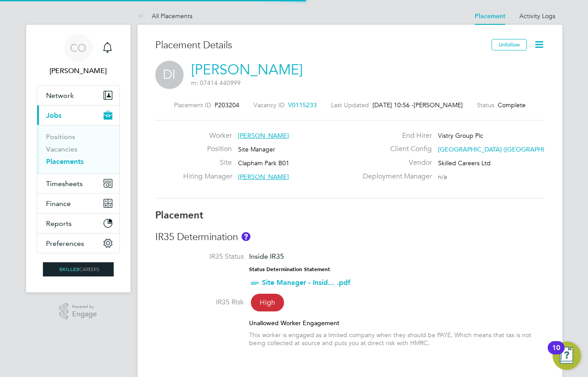
scroll to position [26, 62]
click at [536, 43] on icon at bounding box center [539, 44] width 11 height 11
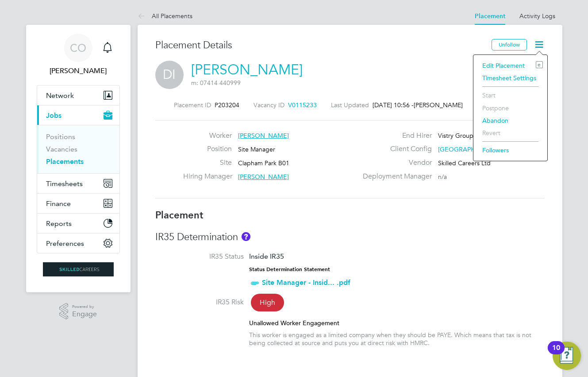
click at [503, 58] on div "Edit Placement e Timesheet Settings Start Postpone Abandon Revert Followers" at bounding box center [510, 107] width 75 height 107
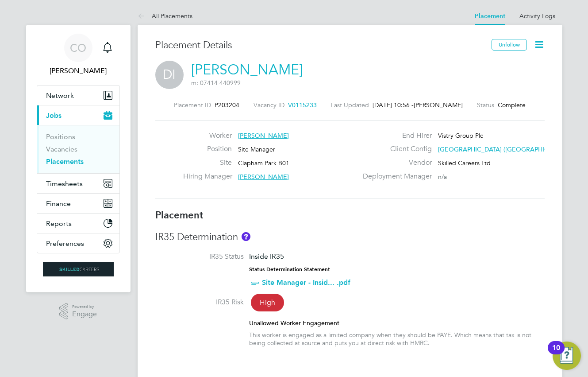
click at [540, 42] on icon at bounding box center [539, 44] width 11 height 11
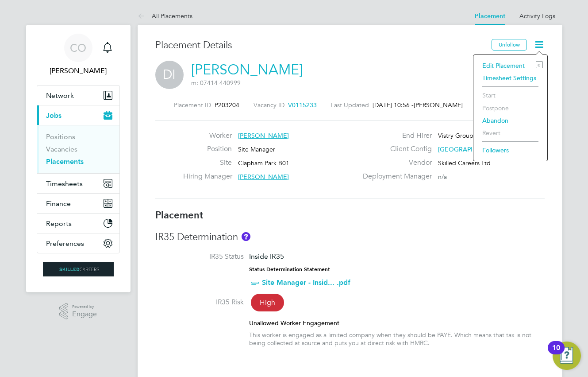
click at [498, 62] on li "Edit Placement e" at bounding box center [510, 65] width 65 height 12
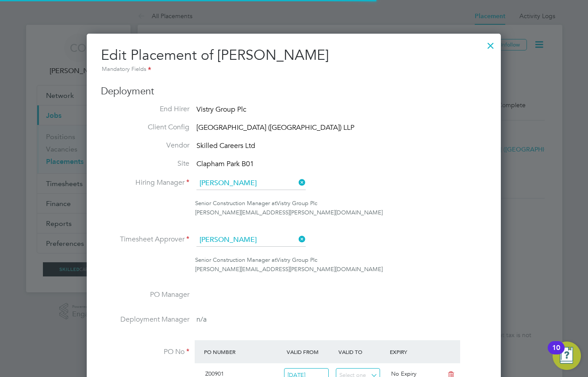
scroll to position [4, 4]
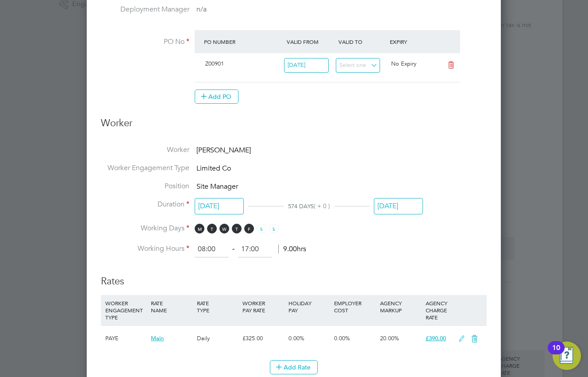
click at [386, 204] on input "24 Aug 2025" at bounding box center [398, 206] width 49 height 16
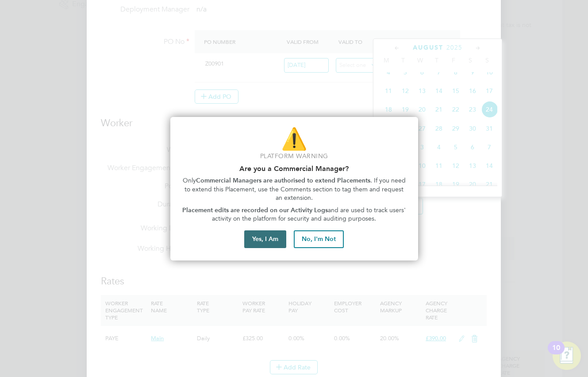
click at [266, 239] on button "Yes, I Am" at bounding box center [265, 239] width 42 height 18
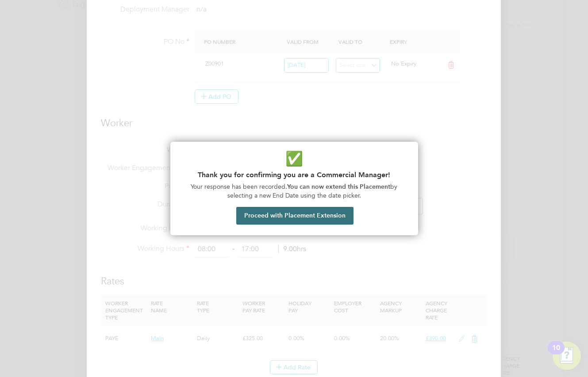
click at [290, 217] on button "Proceed with Placement Extension" at bounding box center [294, 216] width 117 height 18
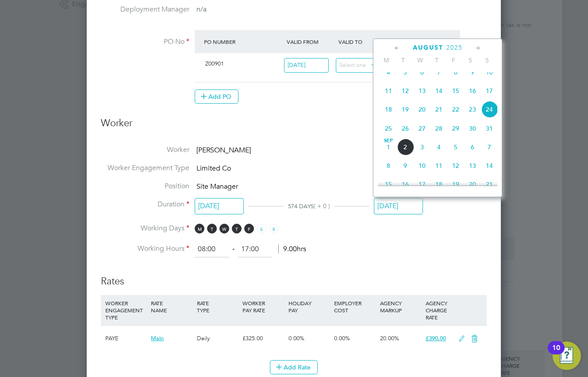
click at [480, 46] on icon at bounding box center [478, 48] width 8 height 10
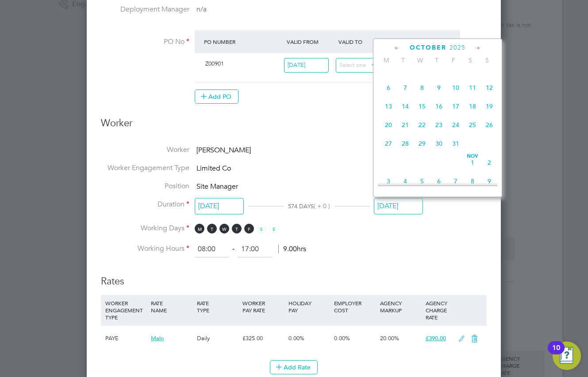
click at [480, 46] on icon at bounding box center [478, 48] width 8 height 10
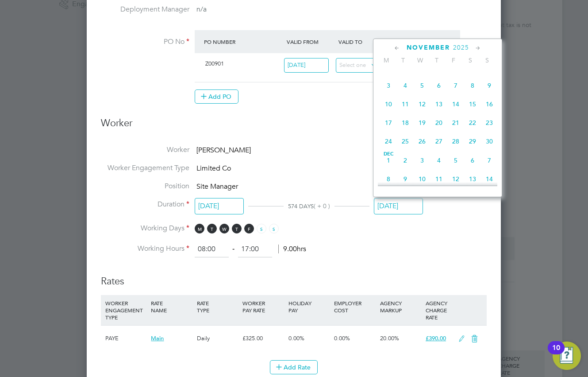
click at [480, 46] on icon at bounding box center [478, 48] width 8 height 10
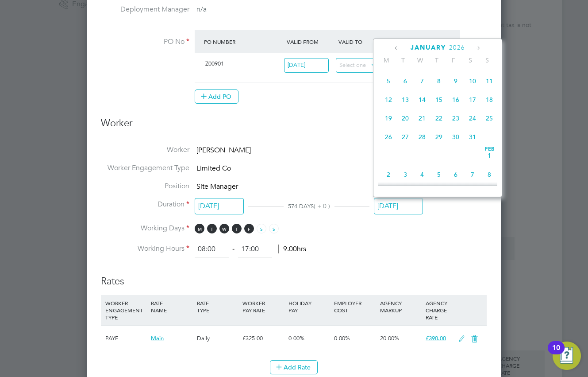
click at [394, 47] on icon at bounding box center [397, 48] width 8 height 10
click at [419, 147] on span "31" at bounding box center [422, 139] width 17 height 17
type input "31 Dec 2025"
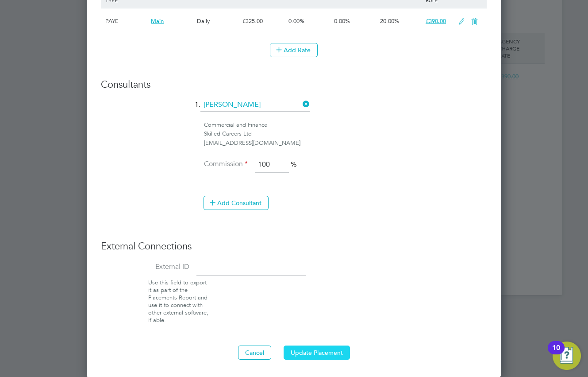
click at [337, 347] on button "Update Placement" at bounding box center [317, 352] width 66 height 14
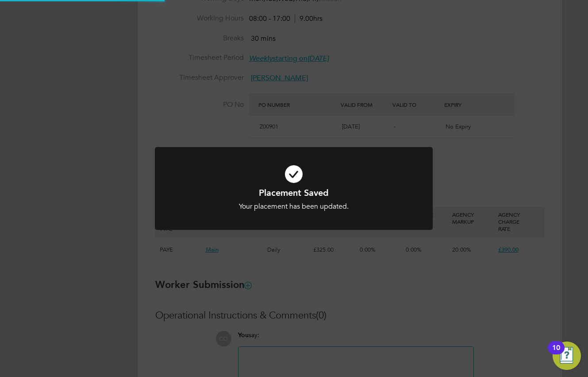
scroll to position [0, 0]
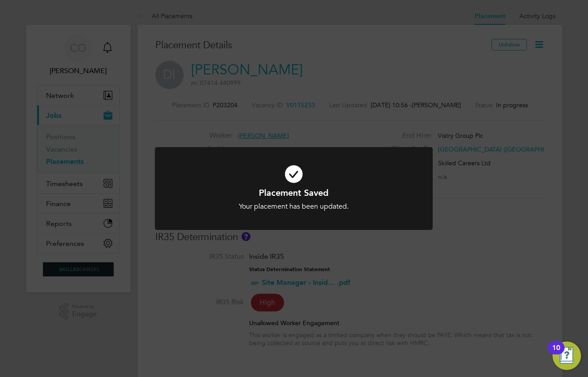
click at [575, 68] on div "Placement Saved Your placement has been updated. Cancel Okay" at bounding box center [294, 188] width 588 height 377
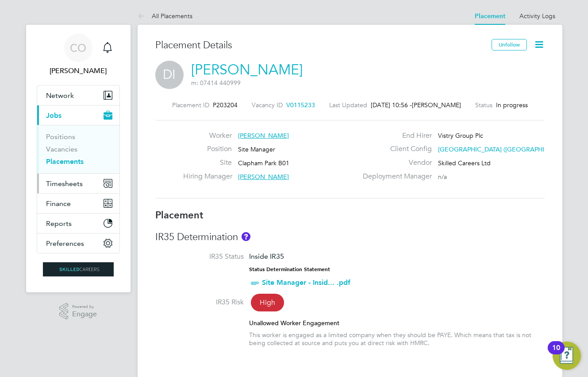
click at [66, 186] on span "Timesheets" at bounding box center [64, 183] width 37 height 8
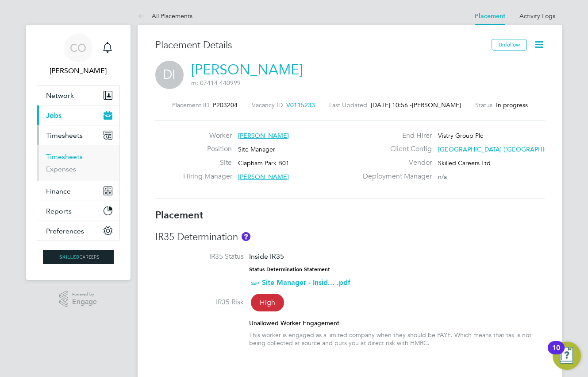
click at [73, 154] on link "Timesheets" at bounding box center [64, 156] width 37 height 8
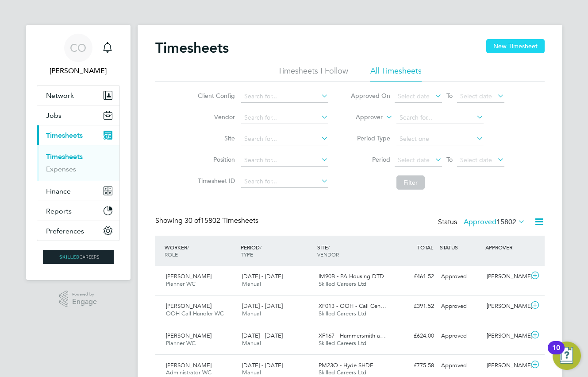
click at [507, 47] on button "New Timesheet" at bounding box center [515, 46] width 58 height 14
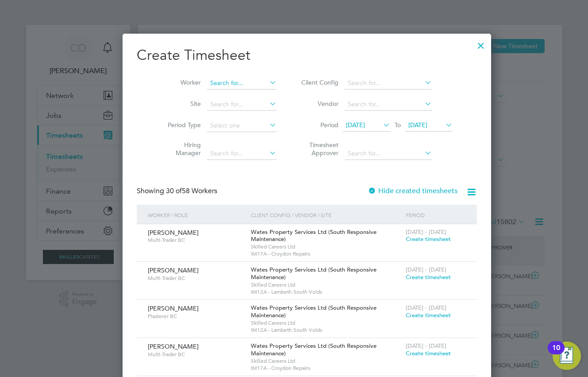
click at [215, 86] on input at bounding box center [241, 83] width 69 height 12
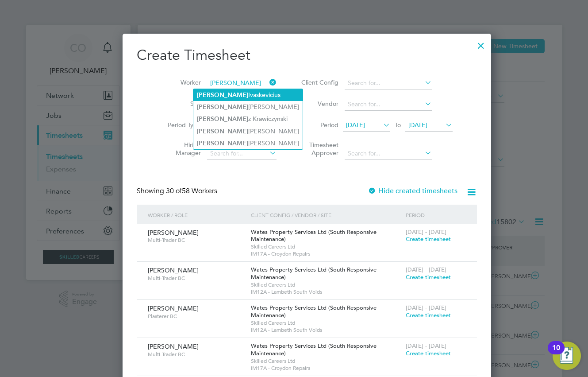
click at [231, 91] on li "Darius Ivaskevicius" at bounding box center [247, 95] width 109 height 12
type input "Darius Ivaskevicius"
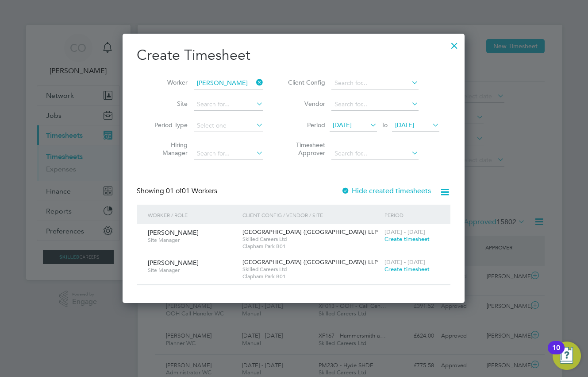
click at [395, 266] on span "Create timesheet" at bounding box center [407, 269] width 45 height 8
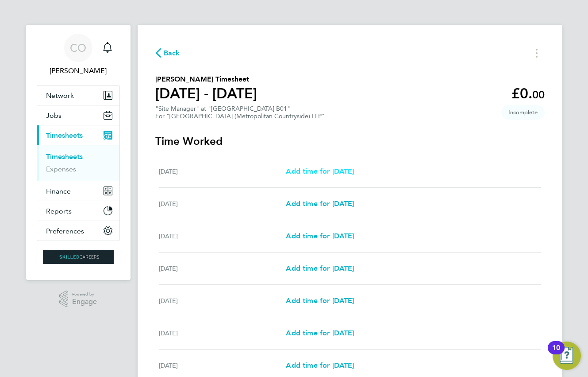
click at [322, 169] on span "Add time for Mon 25 Aug" at bounding box center [320, 171] width 68 height 8
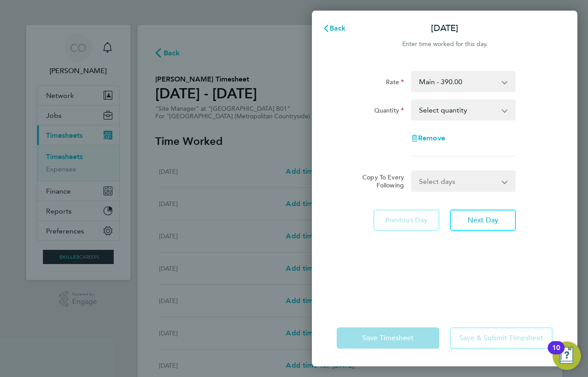
click at [418, 107] on select "Select quantity 0.5 1" at bounding box center [458, 109] width 92 height 19
select select "1"
click at [412, 100] on select "Select quantity 0.5 1" at bounding box center [458, 109] width 92 height 19
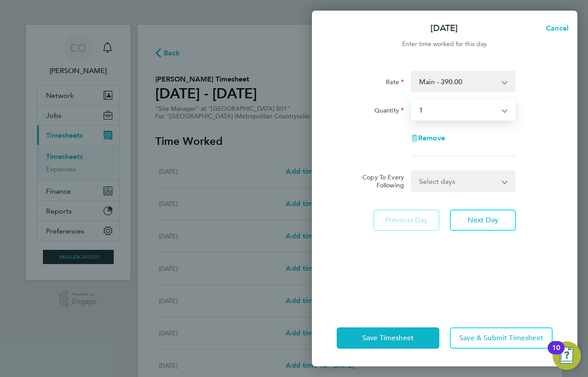
click at [439, 183] on select "Select days Day Weekday (Mon-Fri) Weekend (Sat-Sun) Tuesday Wednesday Thursday …" at bounding box center [458, 180] width 93 height 19
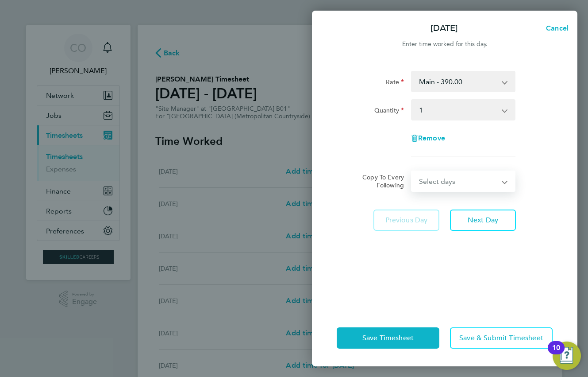
select select "WEEKDAY"
click at [412, 171] on select "Select days Day Weekday (Mon-Fri) Weekend (Sat-Sun) Tuesday Wednesday Thursday …" at bounding box center [458, 180] width 93 height 19
select select "2025-08-31"
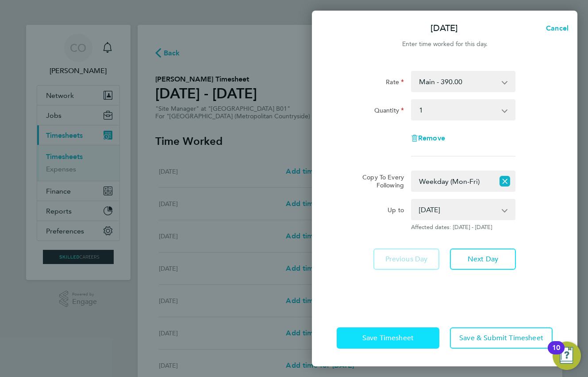
click at [396, 341] on span "Save Timesheet" at bounding box center [388, 337] width 51 height 9
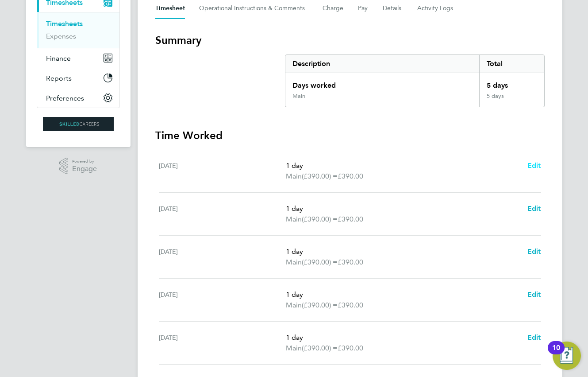
click at [530, 163] on span "Edit" at bounding box center [535, 165] width 14 height 8
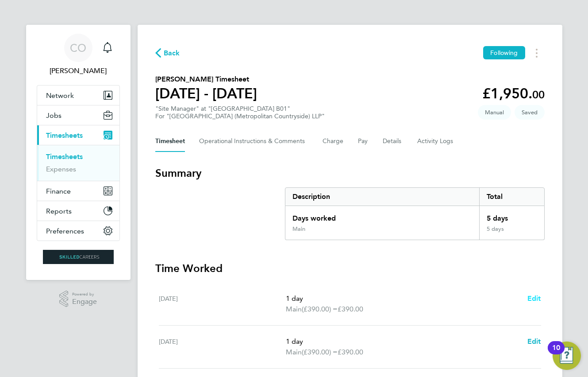
select select "1"
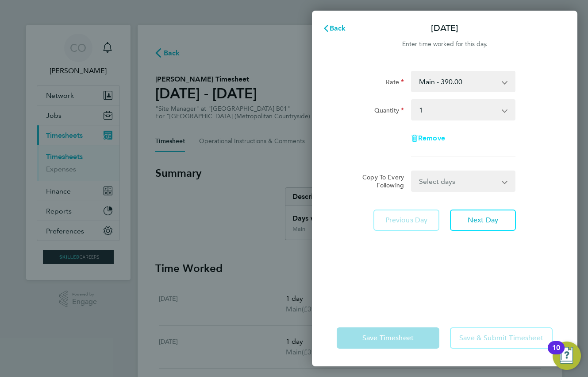
click at [432, 135] on span "Remove" at bounding box center [431, 138] width 27 height 8
select select "null"
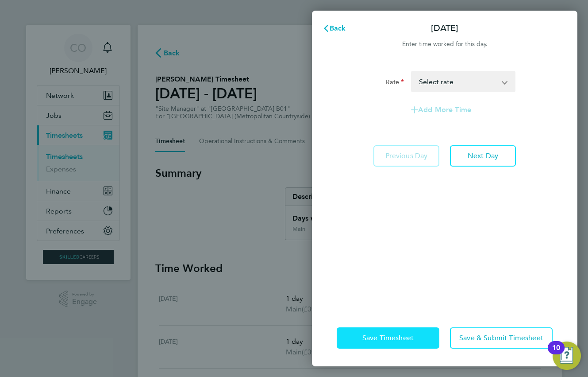
click at [406, 334] on span "Save Timesheet" at bounding box center [388, 337] width 51 height 9
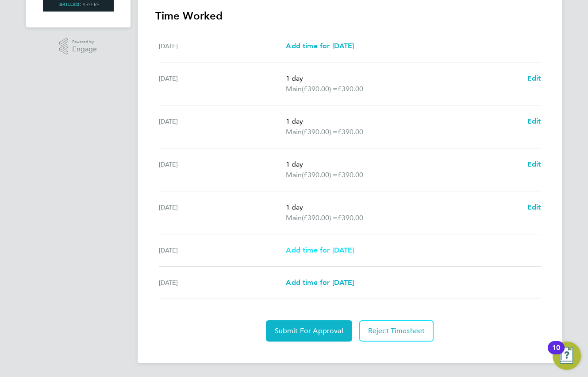
click at [344, 248] on span "Add time for Sat 30 Aug" at bounding box center [320, 250] width 68 height 8
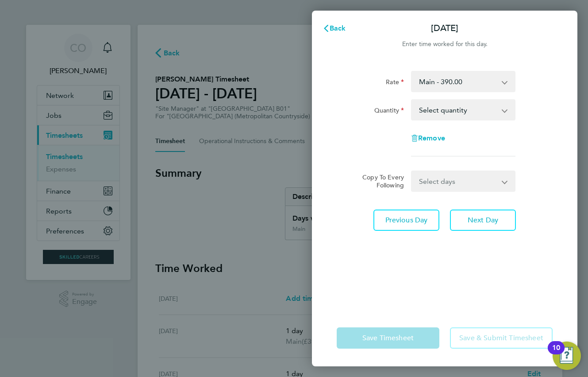
click at [461, 182] on select "Select days Sunday" at bounding box center [458, 180] width 93 height 19
click at [387, 142] on div "Remove" at bounding box center [444, 137] width 223 height 21
click at [434, 113] on select "Select quantity 0.5 1" at bounding box center [458, 109] width 92 height 19
select select "1"
click at [412, 100] on select "Select quantity 0.5 1" at bounding box center [458, 109] width 92 height 19
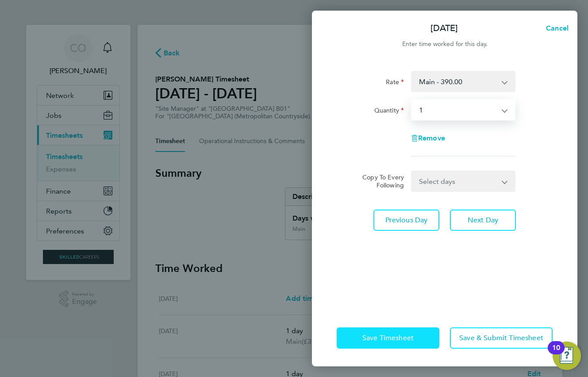
click at [423, 332] on button "Save Timesheet" at bounding box center [388, 337] width 103 height 21
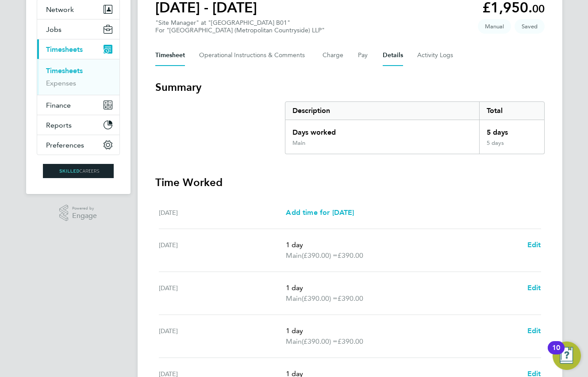
click at [383, 54] on button "Details" at bounding box center [393, 55] width 20 height 21
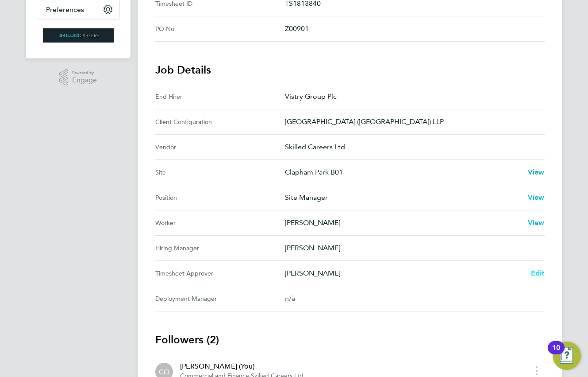
click at [535, 274] on span "Edit" at bounding box center [538, 273] width 14 height 8
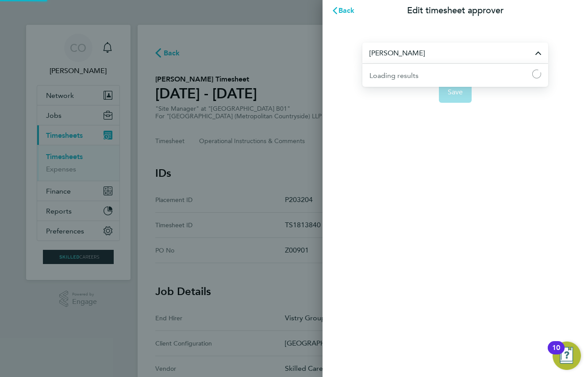
click at [422, 54] on input "Adrian Iacob" at bounding box center [456, 52] width 186 height 21
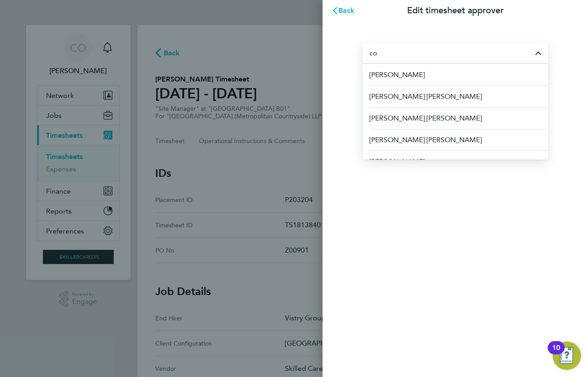
type input "c"
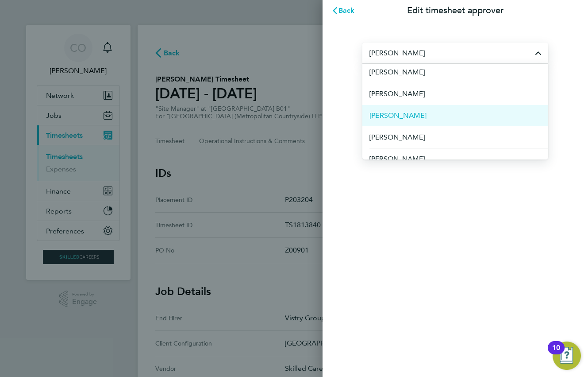
click at [418, 111] on span "Jonathan Convery" at bounding box center [398, 115] width 57 height 11
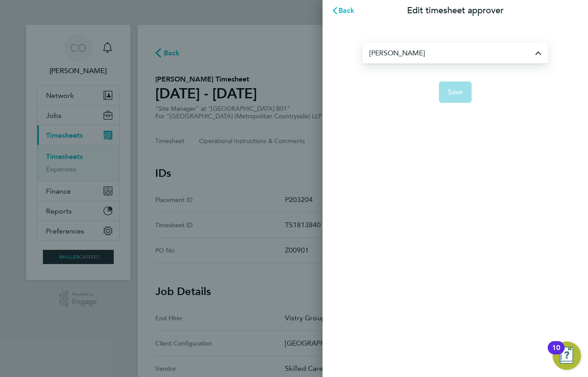
type input "Jonathan Convery"
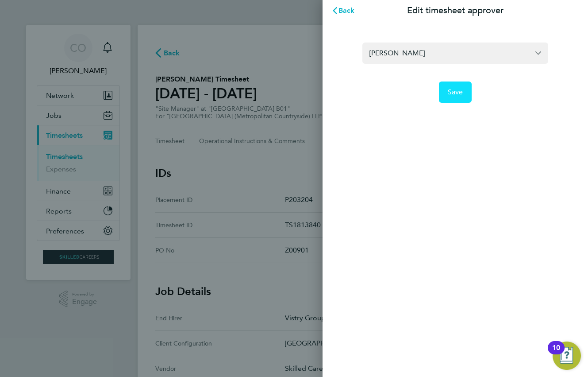
click at [460, 94] on span "Save" at bounding box center [455, 92] width 15 height 9
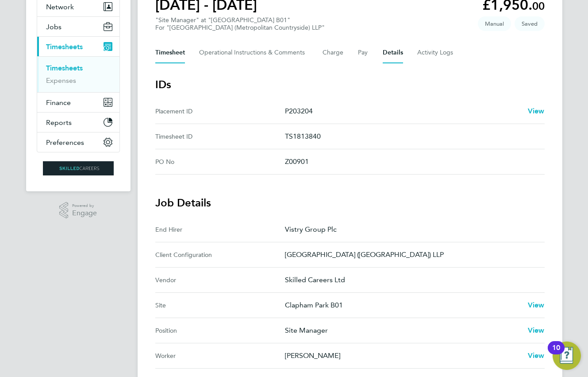
click at [179, 56] on button "Timesheet" at bounding box center [170, 52] width 30 height 21
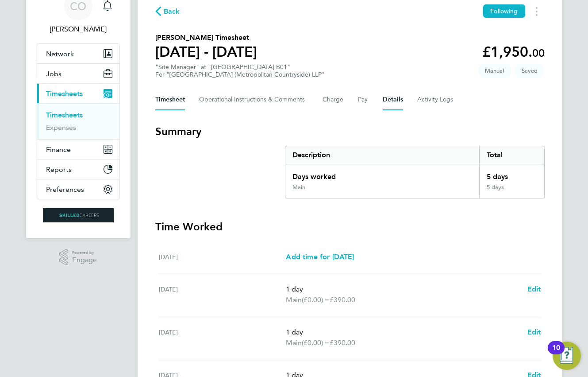
click at [390, 101] on button "Details" at bounding box center [393, 99] width 20 height 21
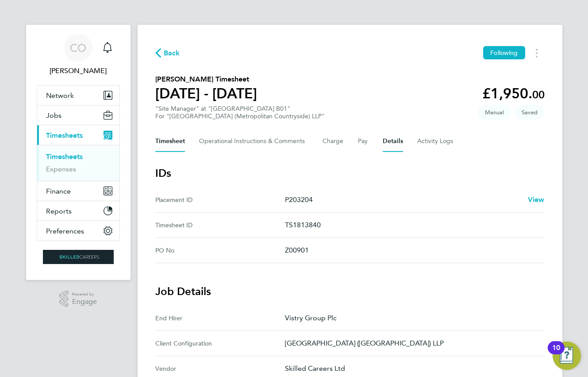
click at [172, 140] on button "Timesheet" at bounding box center [170, 141] width 30 height 21
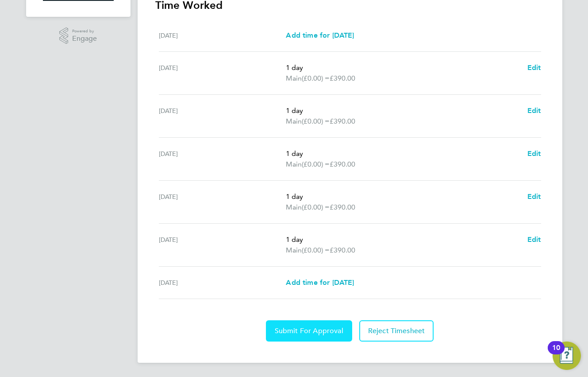
click at [285, 325] on button "Submit For Approval" at bounding box center [309, 330] width 86 height 21
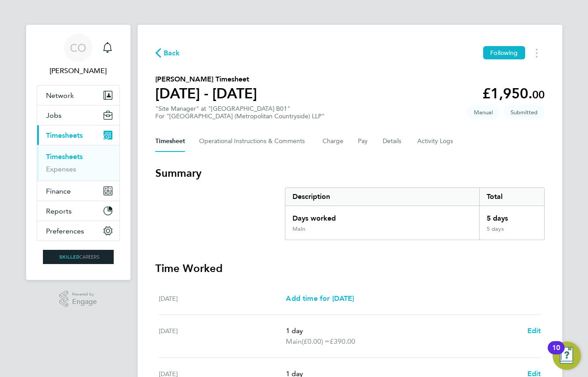
click at [69, 137] on span "Timesheets" at bounding box center [64, 135] width 37 height 8
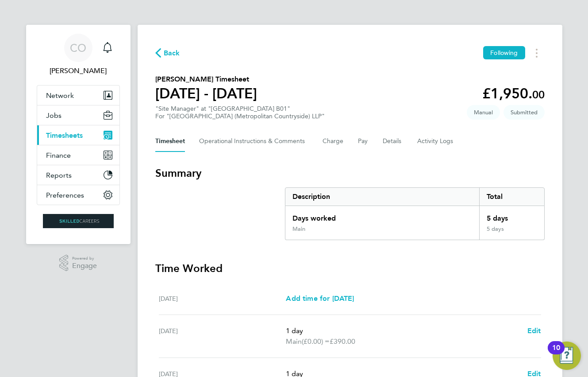
click at [67, 136] on span "Timesheets" at bounding box center [64, 135] width 37 height 8
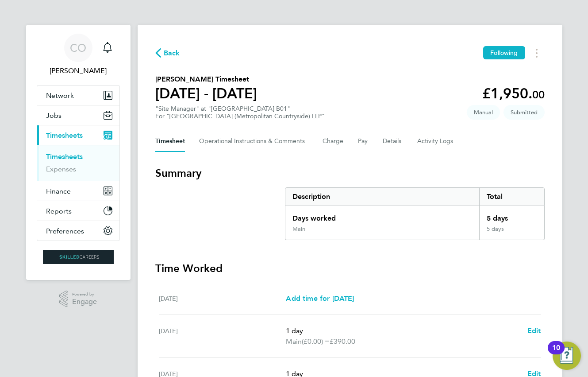
click at [68, 155] on link "Timesheets" at bounding box center [64, 156] width 37 height 8
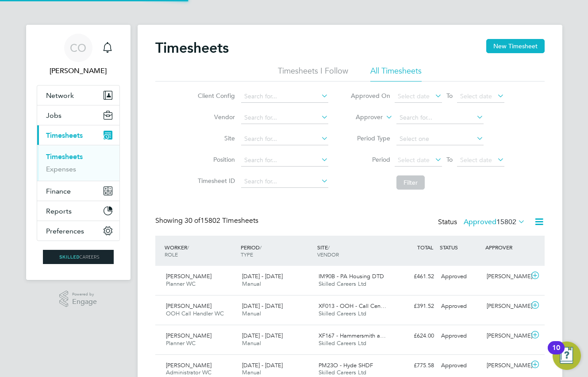
scroll to position [23, 77]
click at [478, 222] on label "Approved 15802" at bounding box center [495, 221] width 62 height 9
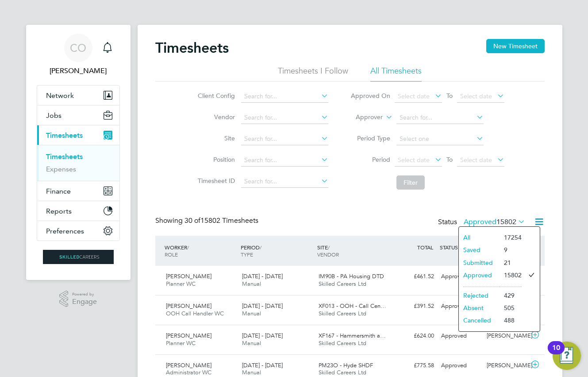
click at [482, 260] on li "Submitted" at bounding box center [479, 262] width 41 height 12
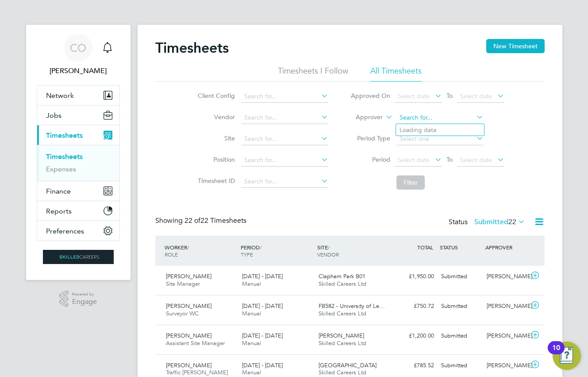
click at [421, 120] on input at bounding box center [440, 118] width 87 height 12
type input "j"
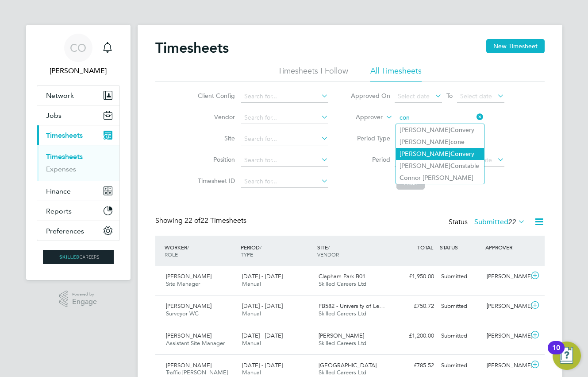
click at [451, 151] on b "Con" at bounding box center [457, 154] width 12 height 8
type input "Jonathan Convery"
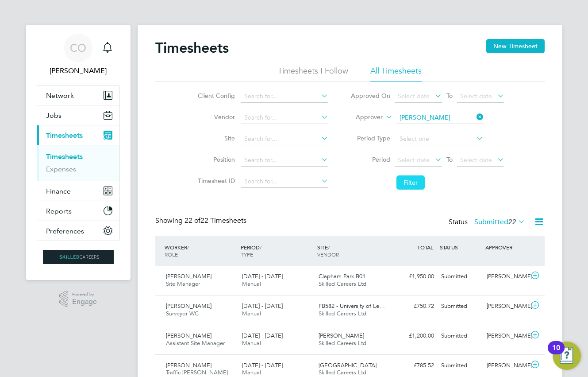
click at [416, 183] on button "Filter" at bounding box center [411, 182] width 28 height 14
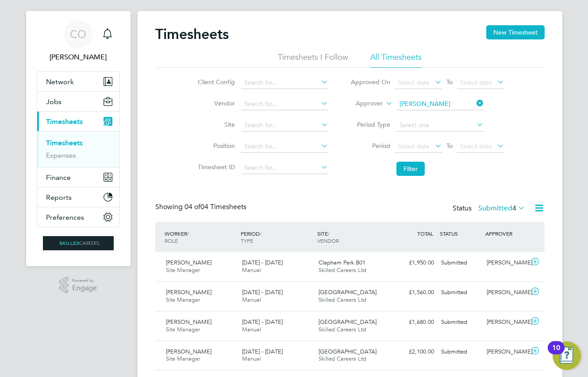
scroll to position [0, 0]
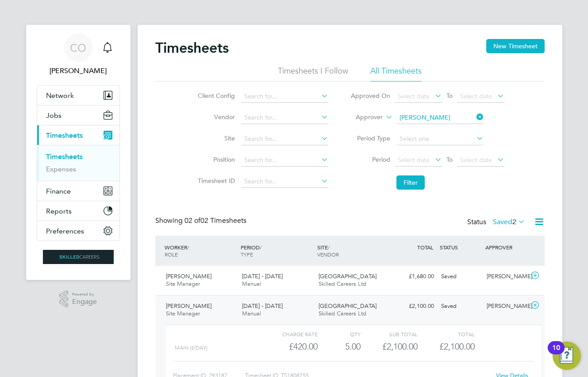
click at [72, 135] on span "Timesheets" at bounding box center [64, 135] width 37 height 8
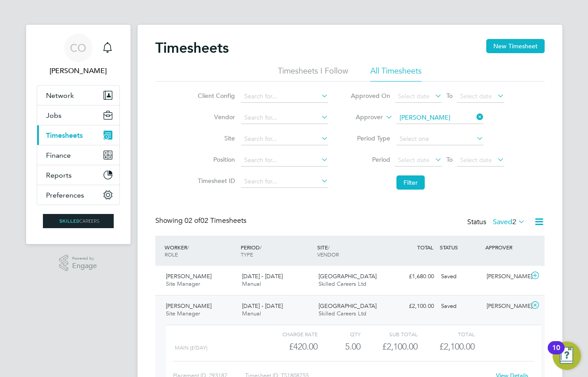
click at [71, 131] on span "Timesheets" at bounding box center [64, 135] width 37 height 8
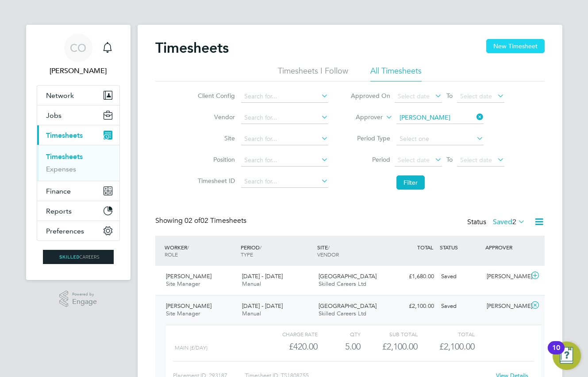
click at [503, 39] on div "Timesheets New Timesheet Timesheets I Follow All Timesheets Client Config Vendo…" at bounding box center [350, 224] width 425 height 399
click at [519, 46] on button "New Timesheet" at bounding box center [515, 46] width 58 height 14
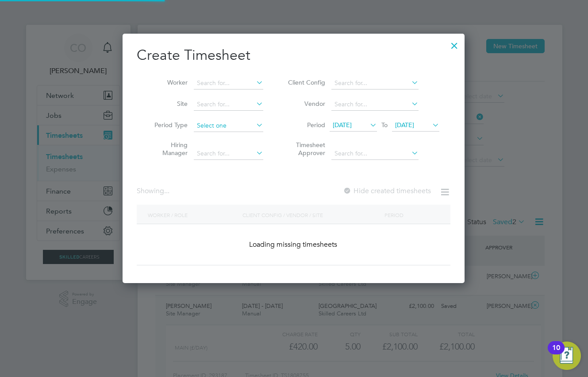
scroll to position [1505, 343]
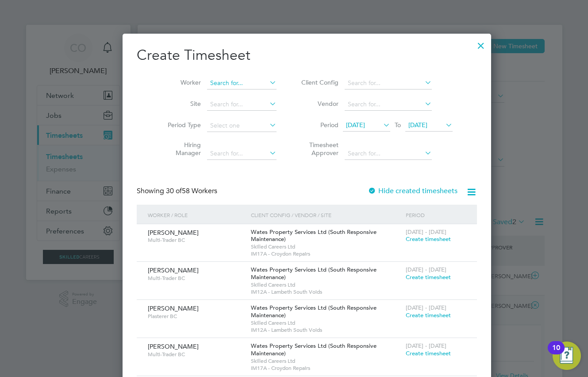
click at [226, 85] on input at bounding box center [241, 83] width 69 height 12
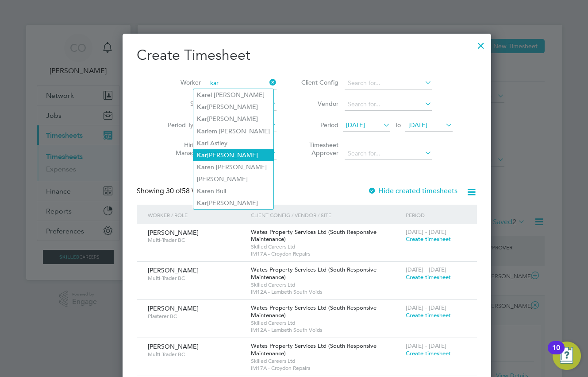
click at [236, 154] on li "Kar olina Liedtke" at bounding box center [233, 155] width 80 height 12
type input "Karolina Liedtke"
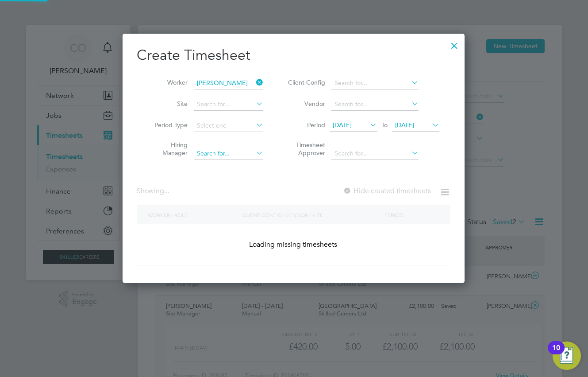
scroll to position [250, 343]
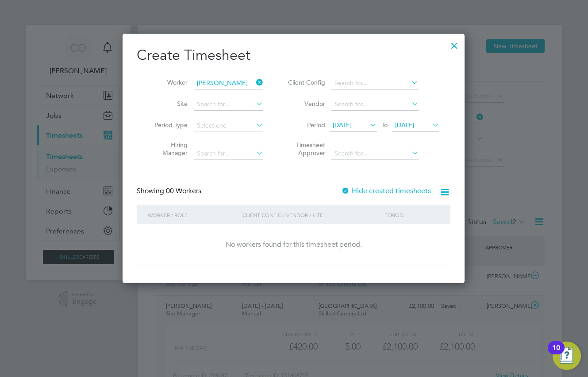
click at [408, 121] on span "26 Aug 2025" at bounding box center [404, 125] width 19 height 8
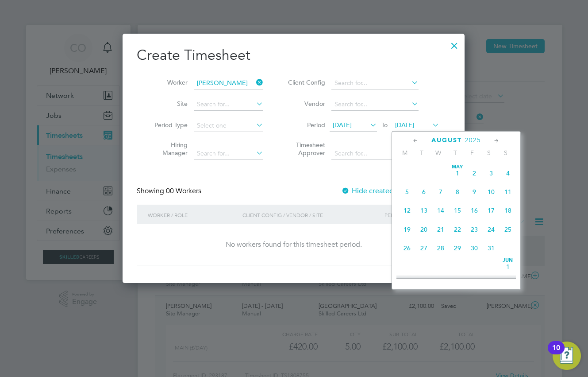
scroll to position [345, 0]
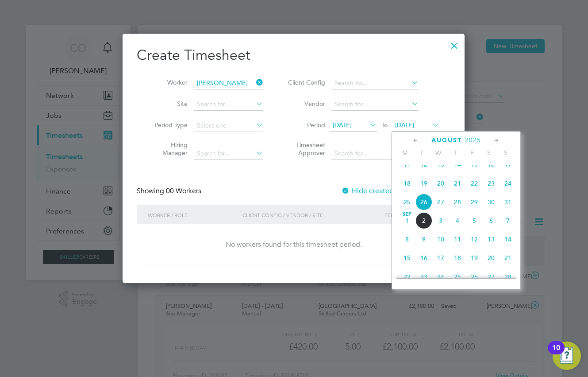
click at [505, 209] on span "31" at bounding box center [508, 201] width 17 height 17
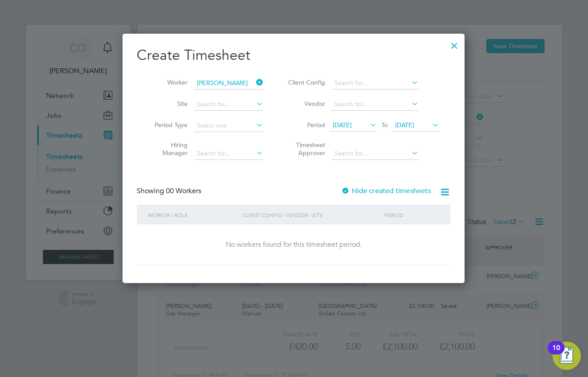
click at [454, 43] on div at bounding box center [455, 43] width 16 height 16
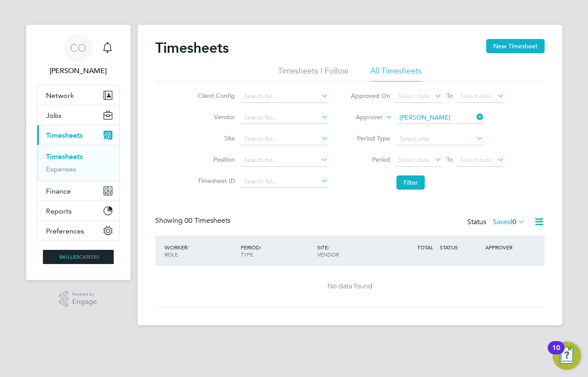
click at [475, 114] on icon at bounding box center [475, 117] width 0 height 12
click at [446, 118] on input at bounding box center [440, 118] width 87 height 12
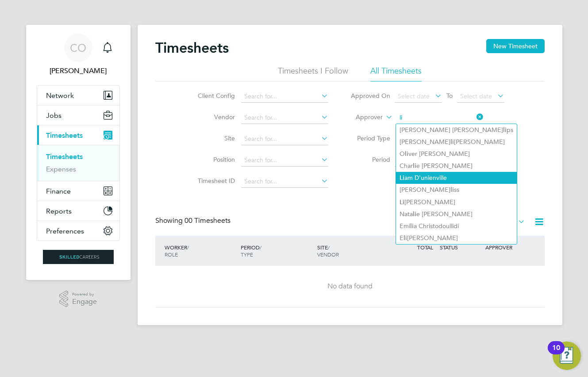
click at [450, 174] on li "Li am D'unienville" at bounding box center [456, 178] width 121 height 12
type input "Liam D'unienville"
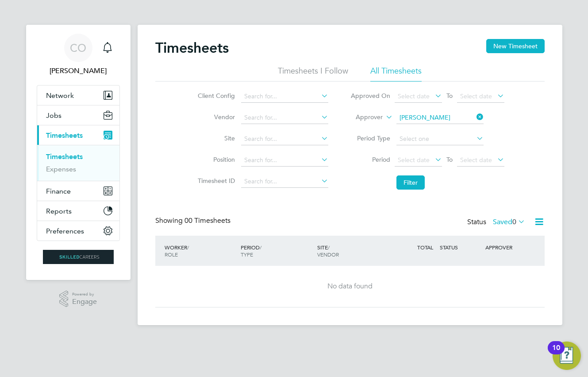
click at [503, 224] on label "Saved 0" at bounding box center [509, 221] width 32 height 9
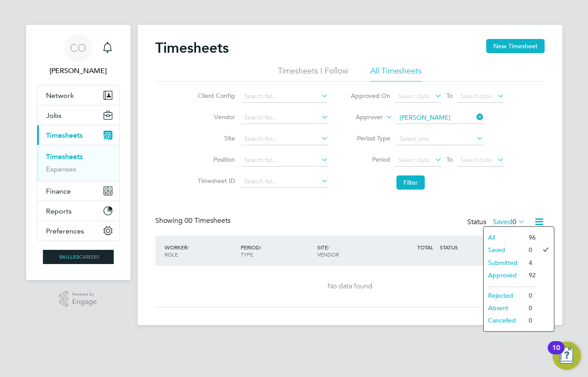
click at [504, 262] on li "Submitted" at bounding box center [504, 262] width 41 height 12
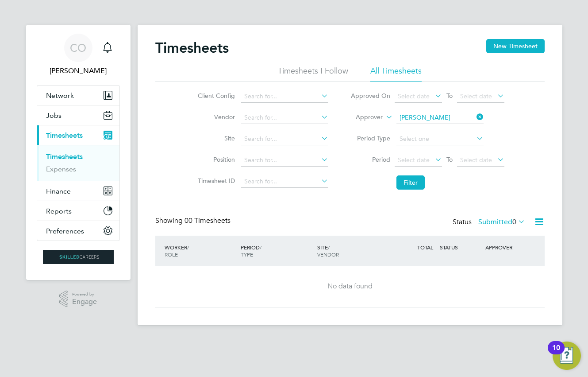
click at [502, 219] on label "Submitted 0" at bounding box center [501, 221] width 47 height 9
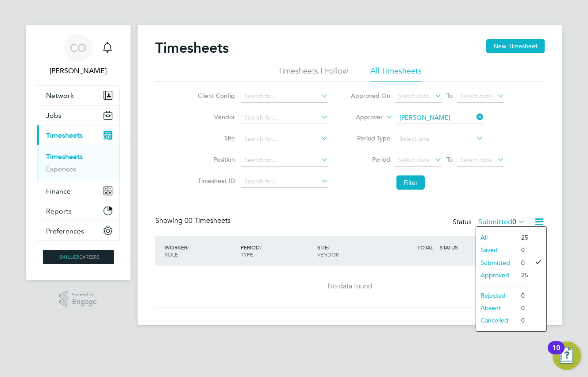
click at [502, 274] on li "Approved" at bounding box center [496, 275] width 41 height 12
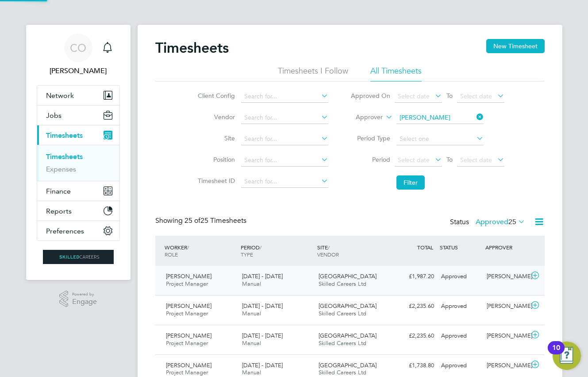
scroll to position [23, 77]
click at [422, 278] on div "£1,987.20 Approved" at bounding box center [415, 276] width 46 height 15
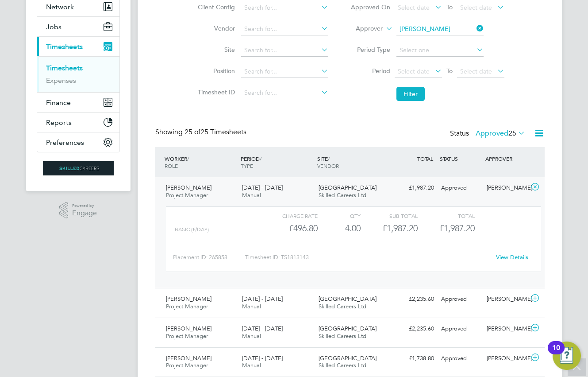
click at [510, 256] on link "View Details" at bounding box center [512, 257] width 32 height 8
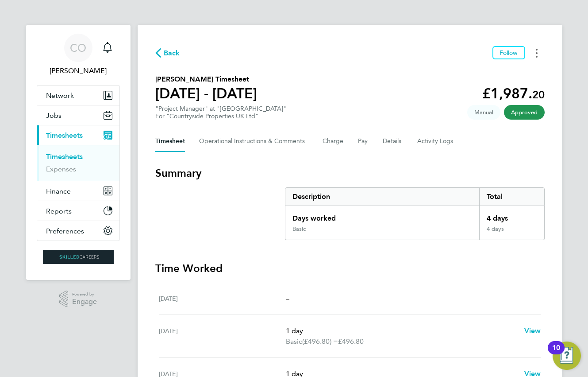
click at [539, 53] on button "Timesheets Menu" at bounding box center [537, 53] width 16 height 14
click at [469, 74] on link "Download timesheet" at bounding box center [492, 73] width 106 height 18
